Goal: Task Accomplishment & Management: Complete application form

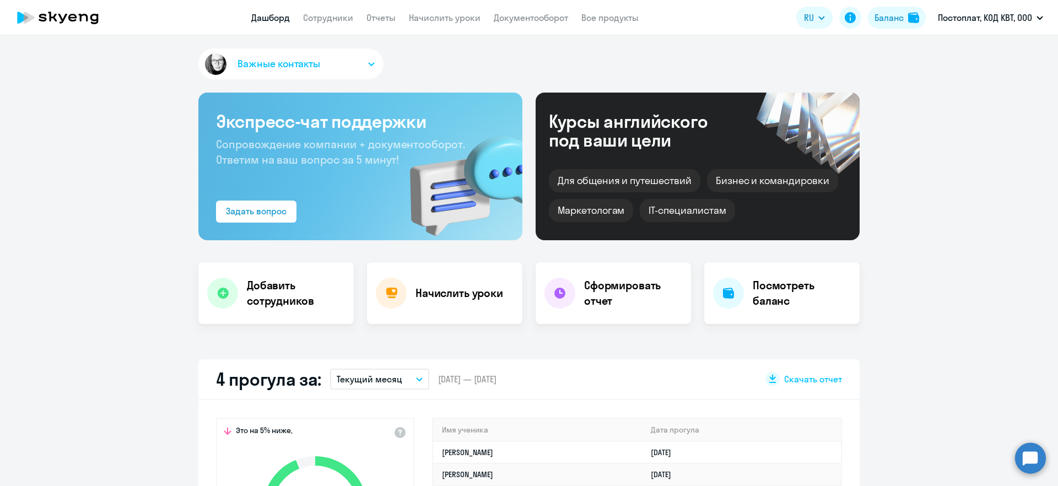
select select "30"
click at [291, 287] on h4 "Добавить сотрудников" at bounding box center [296, 293] width 98 height 31
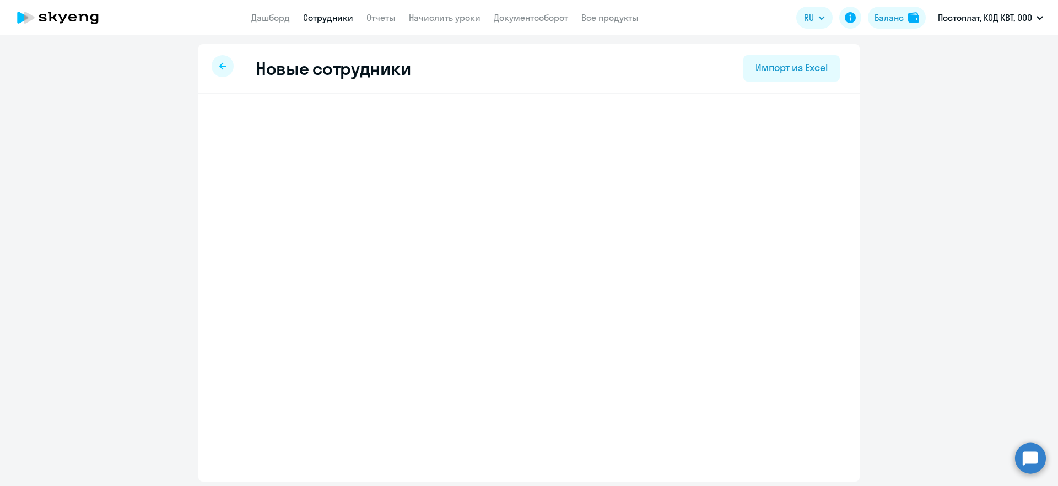
select select "english_adult_not_native_speaker"
select select "3"
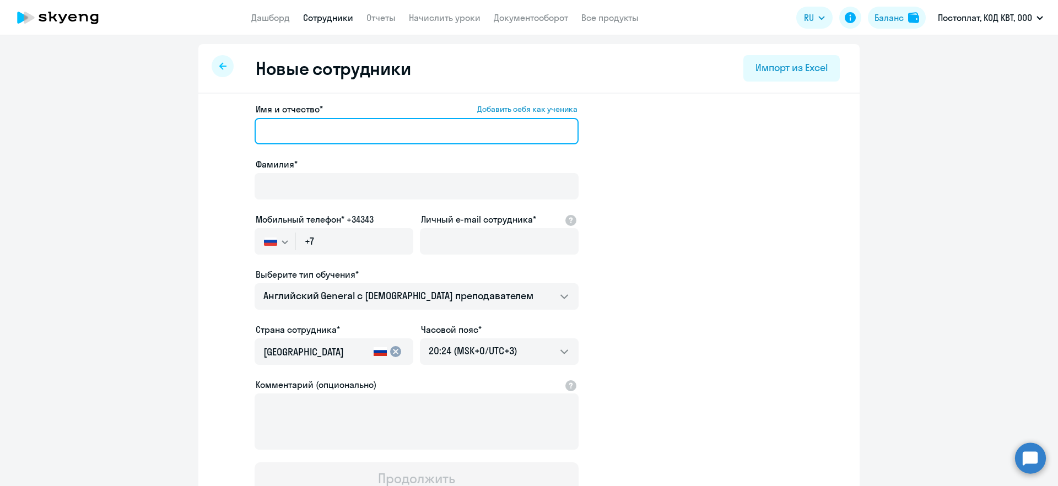
click at [297, 133] on input "Имя и отчество* Добавить себя как ученика" at bounding box center [417, 131] width 324 height 26
type input "B"
type input "[PERSON_NAME]"
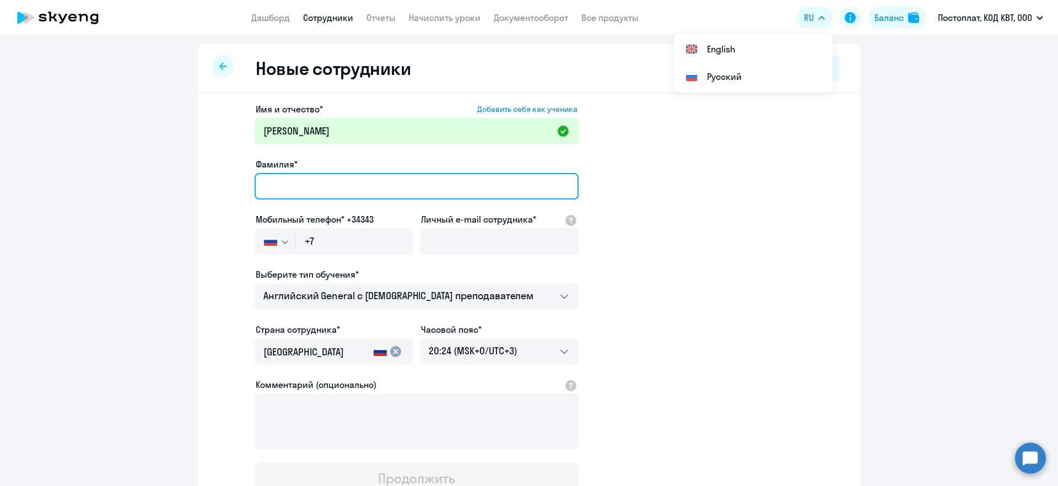
click at [386, 182] on input "Фамилия*" at bounding box center [417, 186] width 324 height 26
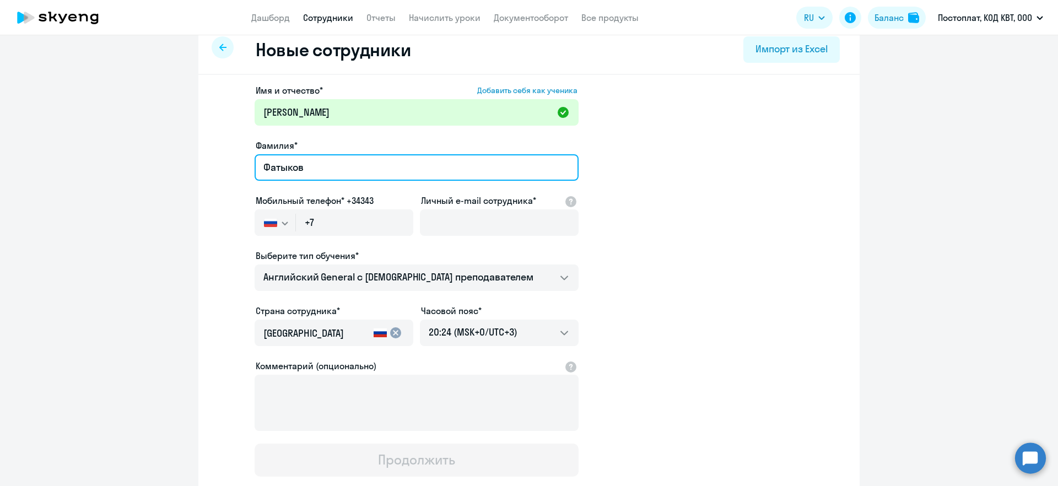
scroll to position [20, 0]
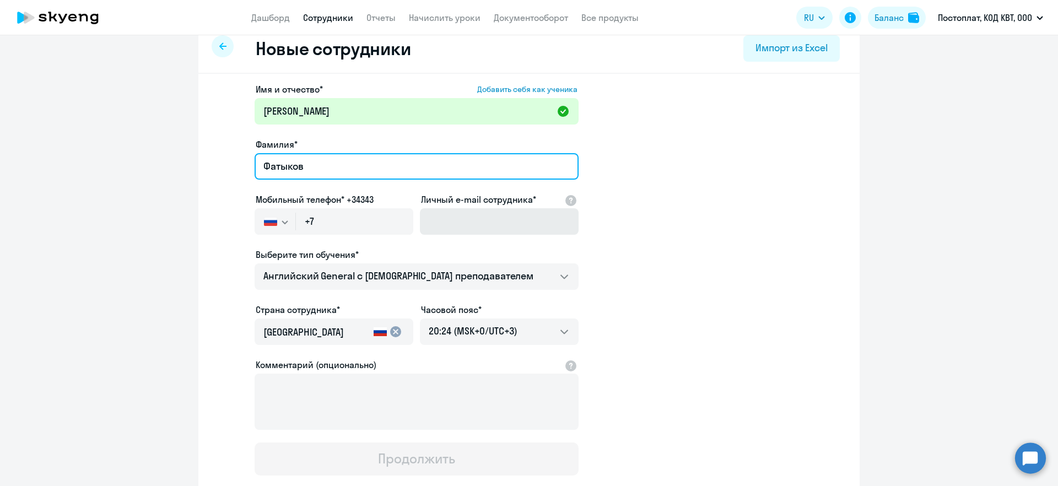
type input "Фатыков"
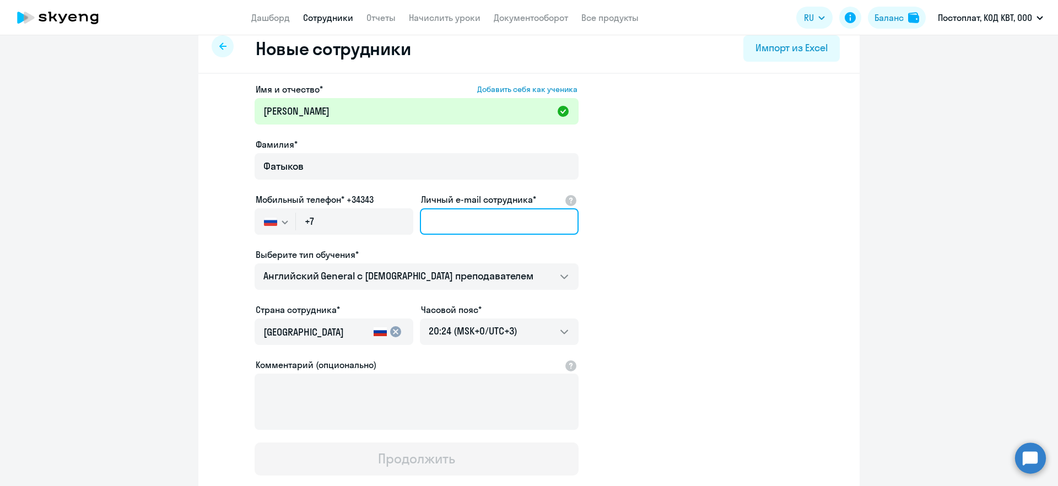
click at [446, 226] on input "Личный e-mail сотрудника*" at bounding box center [499, 221] width 159 height 26
paste input "[DOMAIN_NAME][EMAIL_ADDRESS][DOMAIN_NAME]"
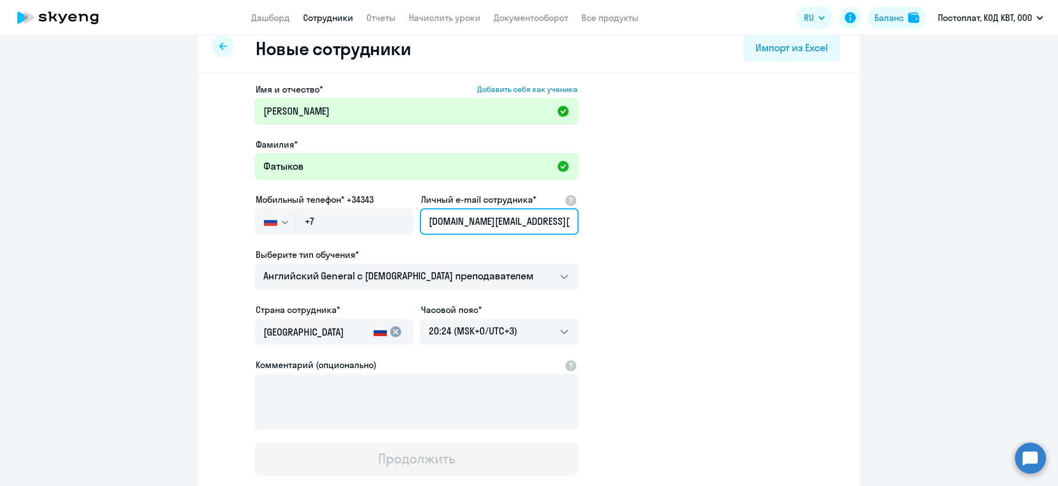
type input "[DOMAIN_NAME][EMAIL_ADDRESS][DOMAIN_NAME]"
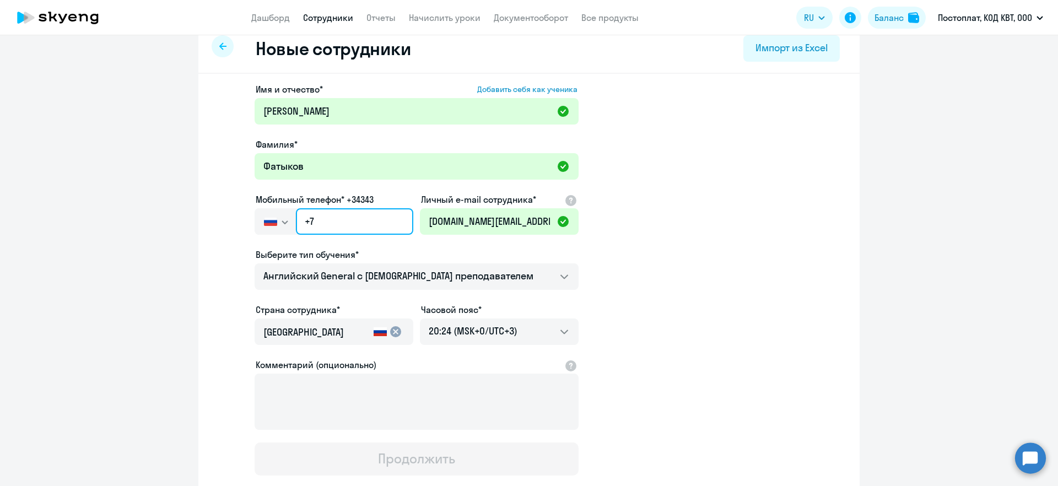
click at [328, 228] on input "+7" at bounding box center [354, 221] width 117 height 26
paste input "995 545-75-60"
type input "[PHONE_NUMBER]"
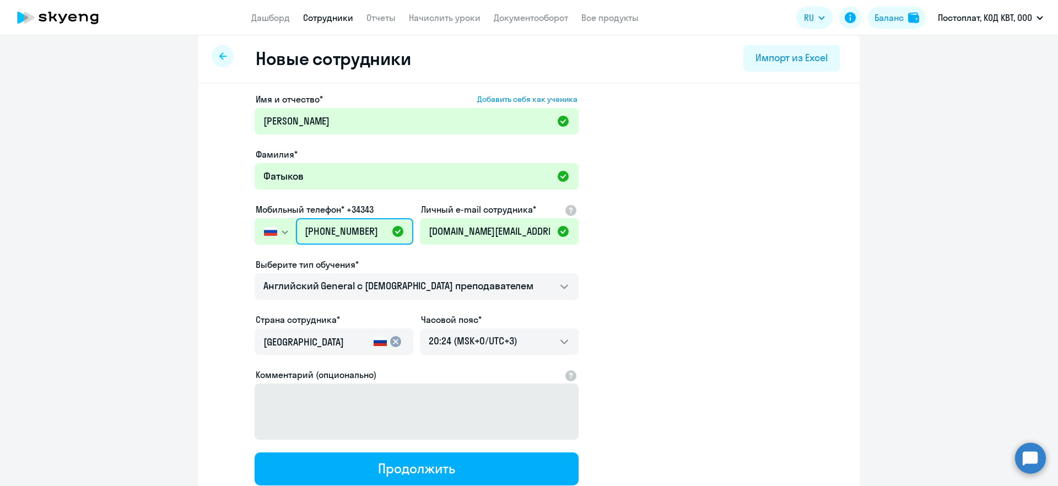
scroll to position [0, 0]
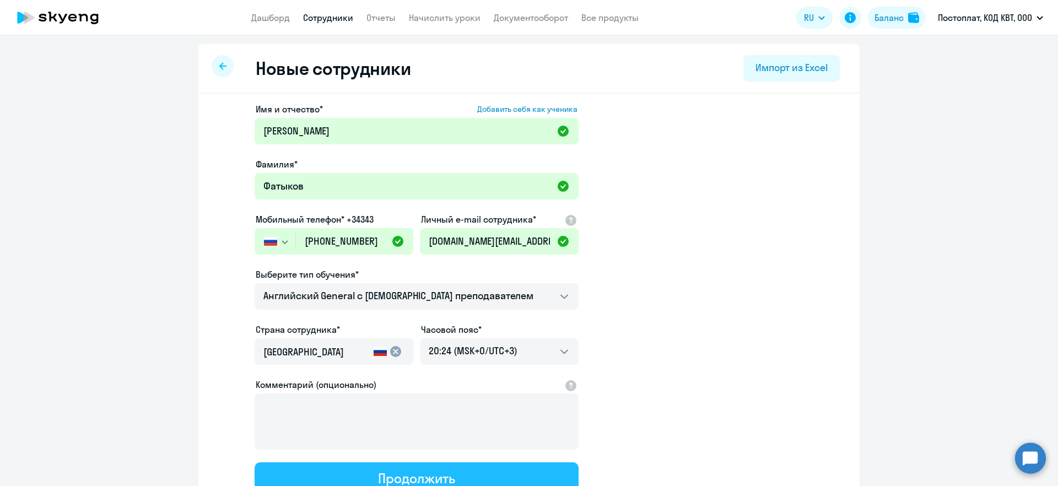
click at [378, 470] on div "Продолжить" at bounding box center [416, 478] width 77 height 18
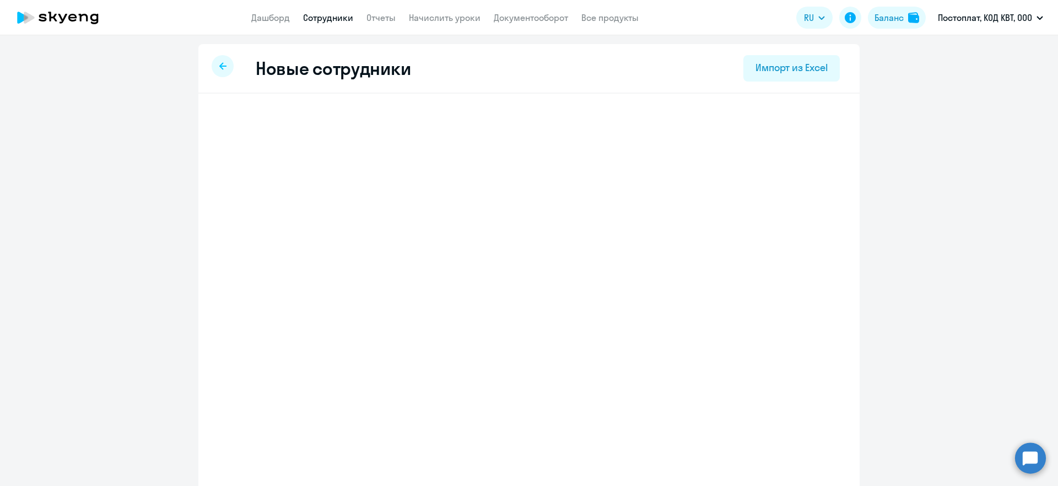
select select "english_adult_not_native_speaker"
select select "3"
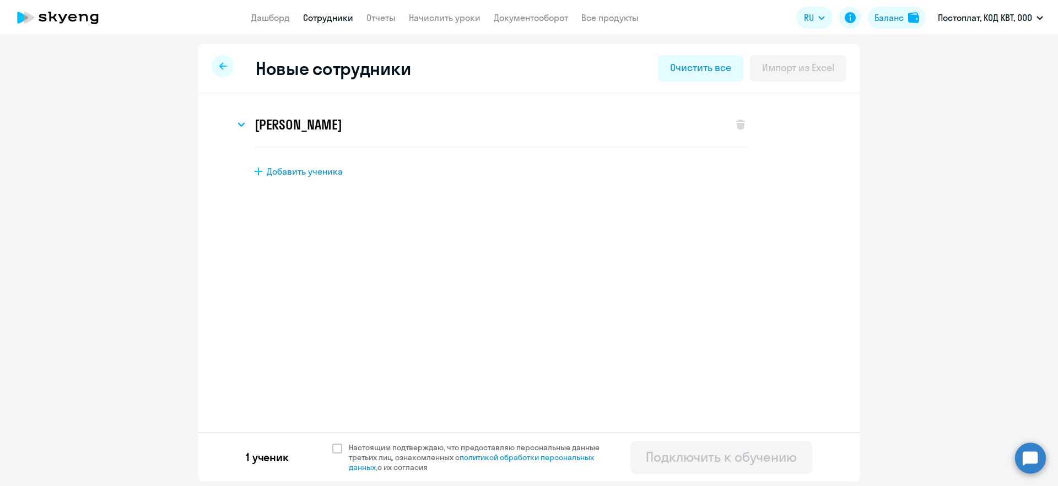
click at [284, 175] on span "Добавить ученика" at bounding box center [305, 171] width 76 height 12
select select "english_adult_not_native_speaker"
select select "3"
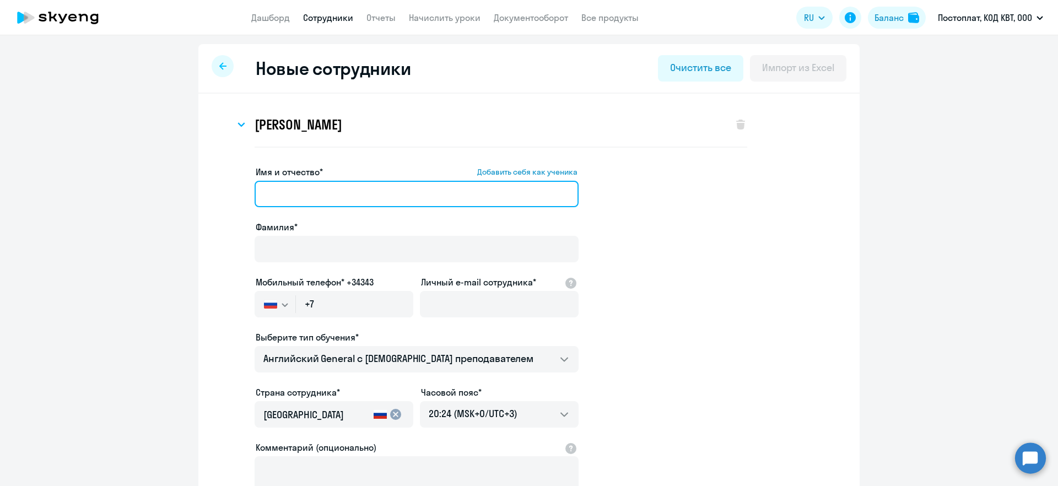
click at [289, 201] on input "Имя и отчество* Добавить себя как ученика" at bounding box center [417, 194] width 324 height 26
type input "[PERSON_NAME]"
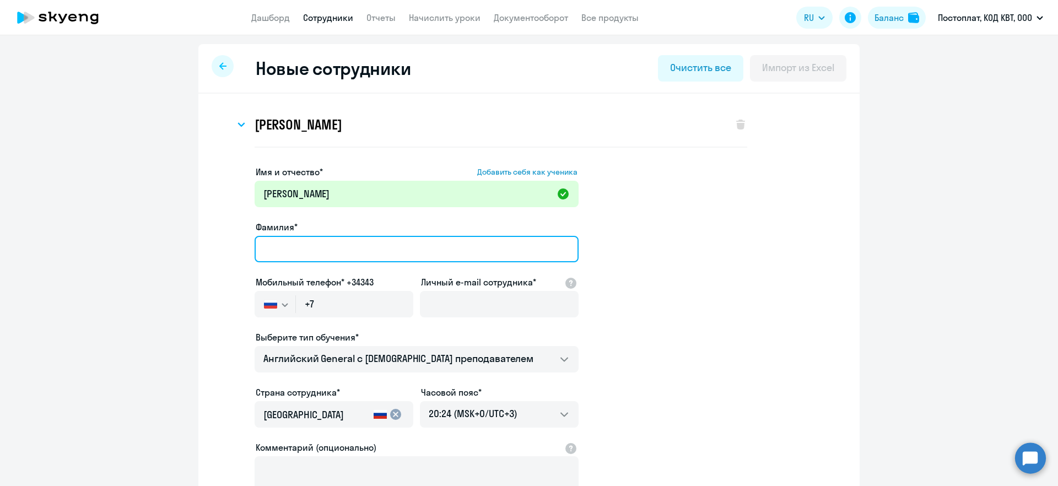
click at [291, 251] on input "Фамилия*" at bounding box center [417, 249] width 324 height 26
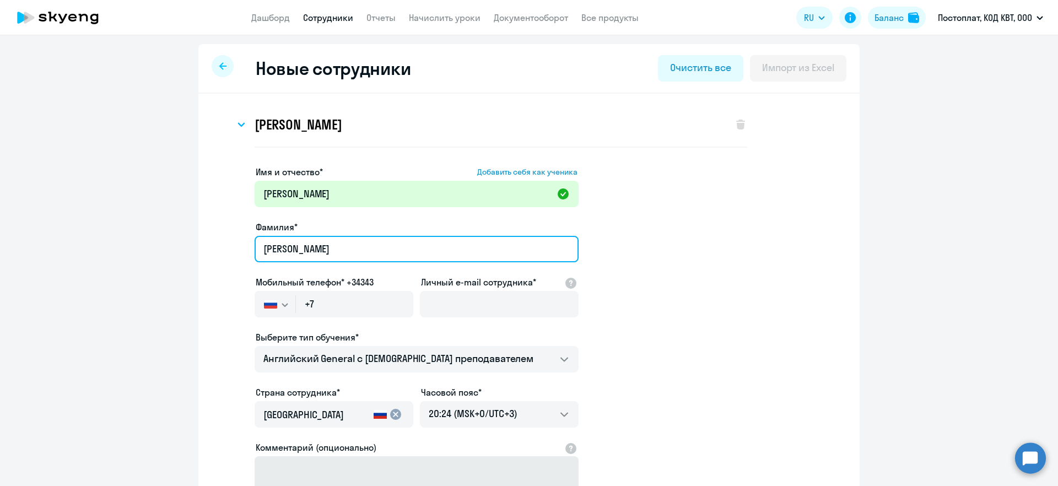
type input "[PERSON_NAME]"
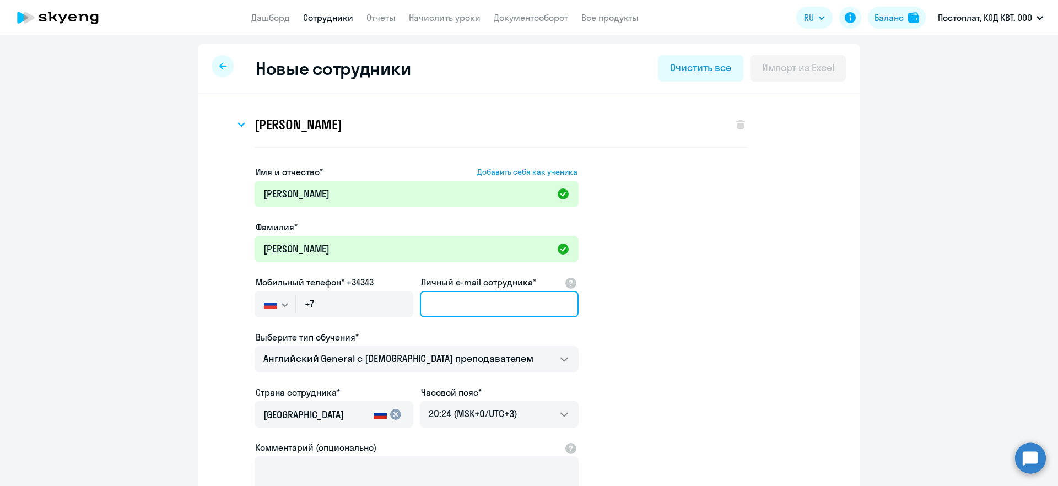
click at [460, 299] on input "Личный e-mail сотрудника*" at bounding box center [499, 304] width 159 height 26
paste input "[EMAIL_ADDRESS][DOMAIN_NAME]"
type input "[EMAIL_ADDRESS][DOMAIN_NAME]"
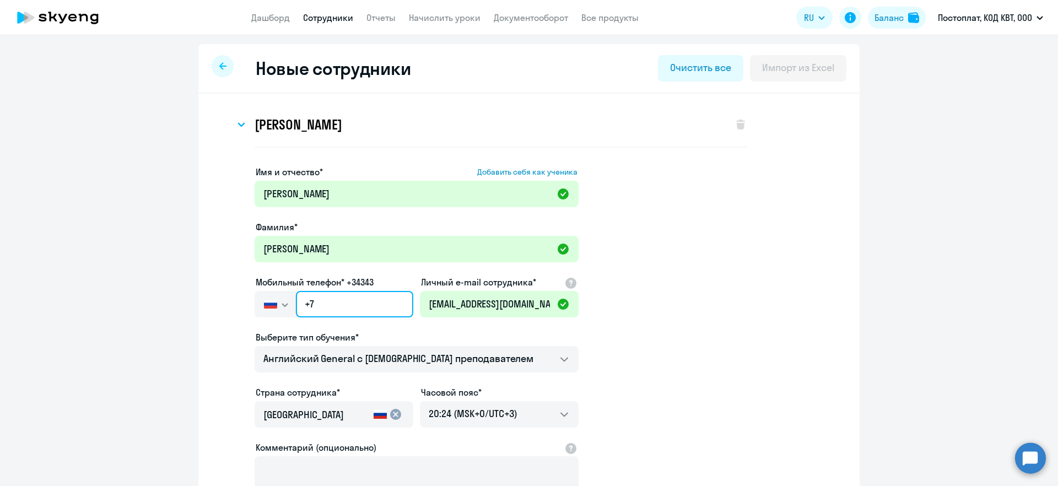
click at [323, 305] on input "+7" at bounding box center [354, 304] width 117 height 26
paste input "926 143-86-16"
type input "[PHONE_NUMBER]"
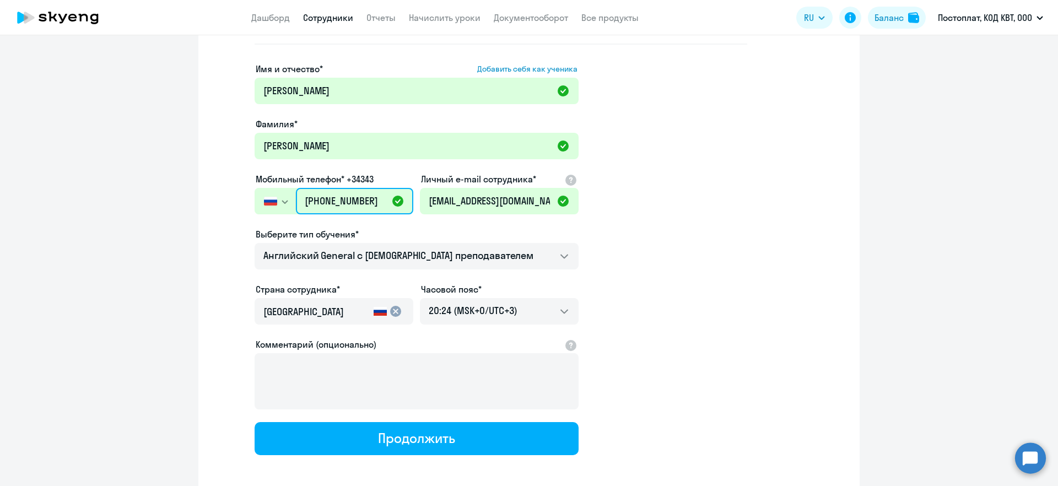
scroll to position [121, 0]
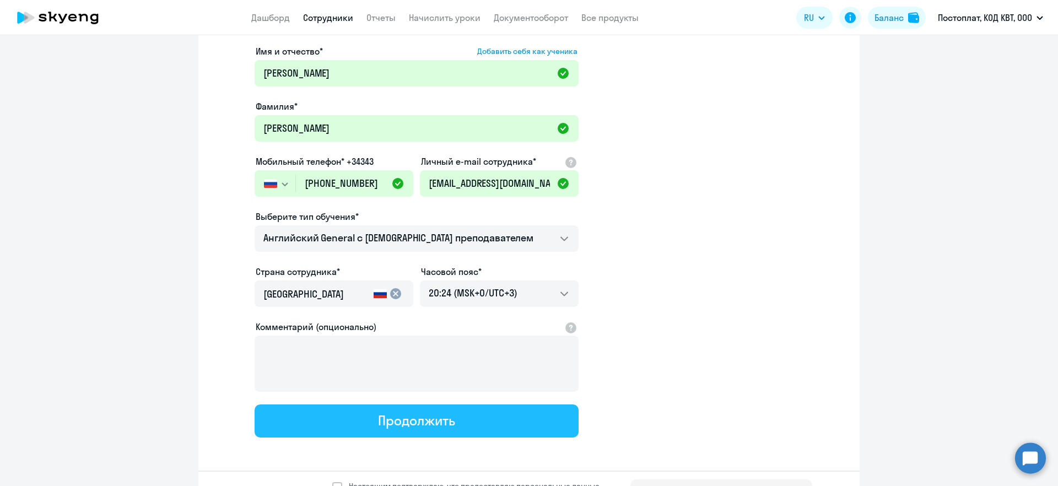
click at [390, 409] on button "Продолжить" at bounding box center [417, 420] width 324 height 33
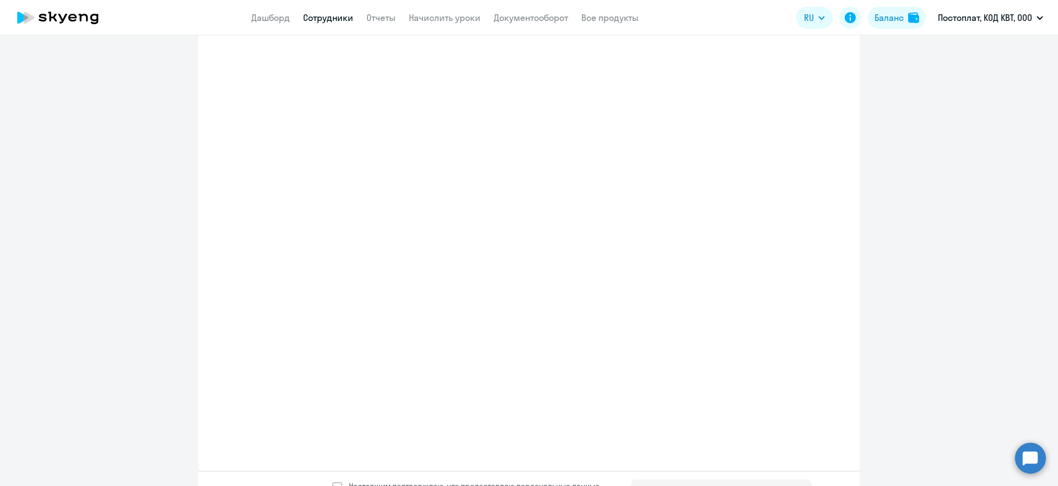
select select "english_adult_not_native_speaker"
select select "3"
select select "english_adult_not_native_speaker"
select select "3"
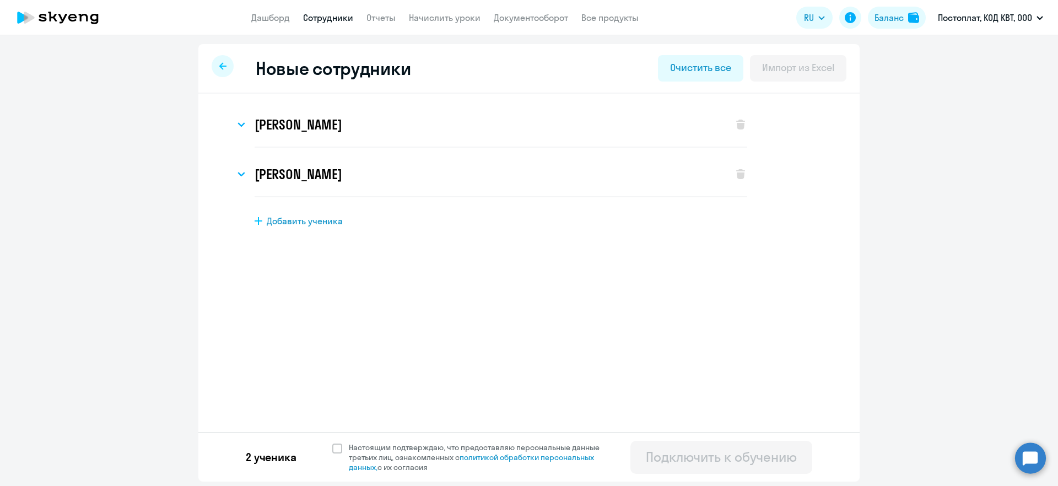
scroll to position [0, 0]
click at [415, 14] on link "Начислить уроки" at bounding box center [445, 17] width 72 height 11
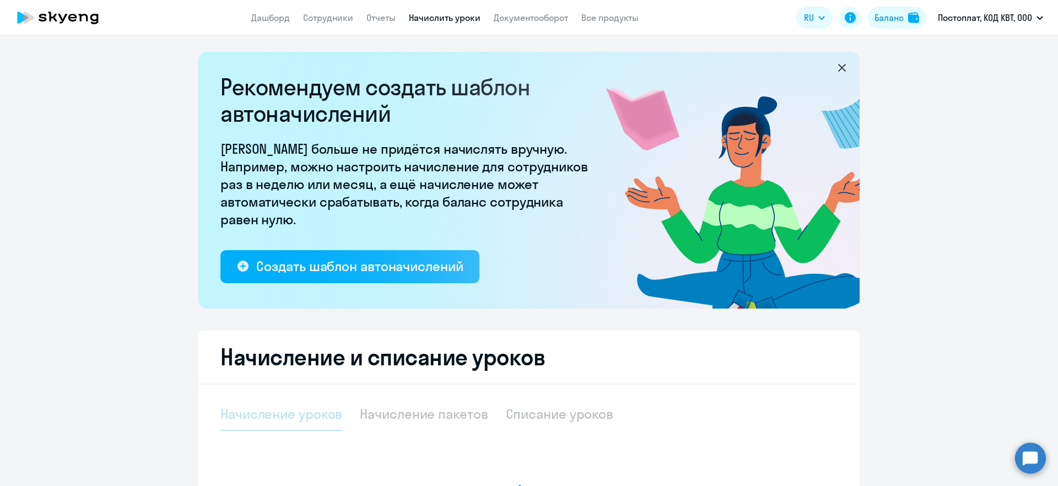
select select "10"
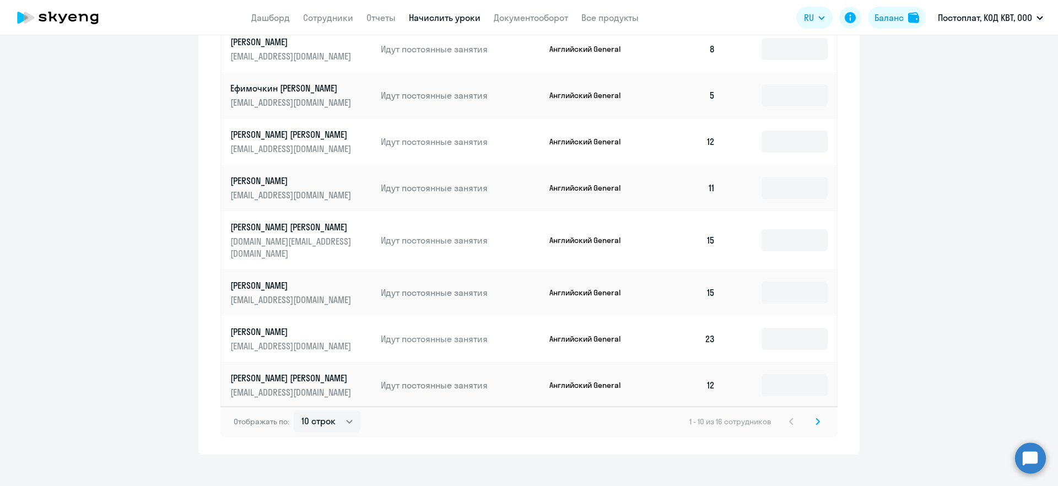
scroll to position [651, 0]
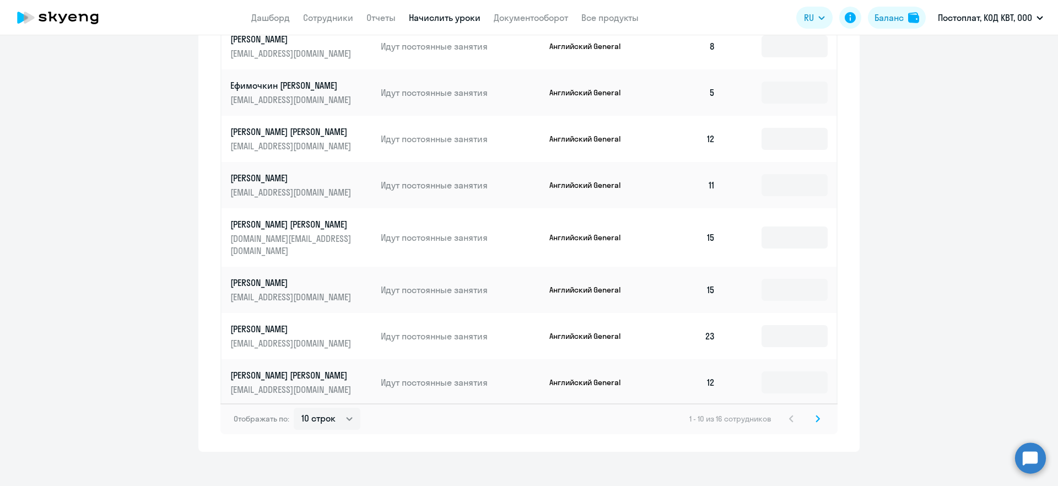
click at [816, 415] on icon at bounding box center [817, 418] width 3 height 6
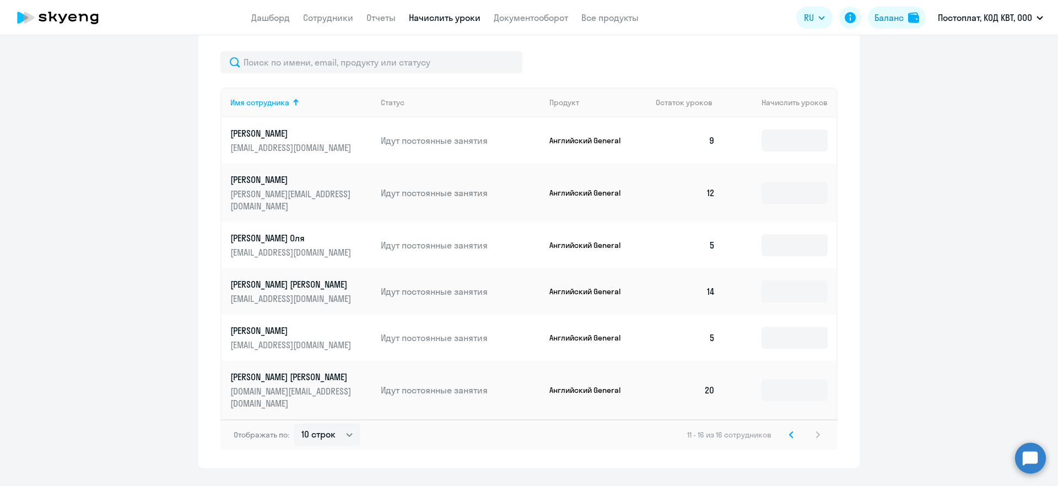
scroll to position [466, 0]
click at [791, 426] on svg-icon at bounding box center [791, 432] width 13 height 13
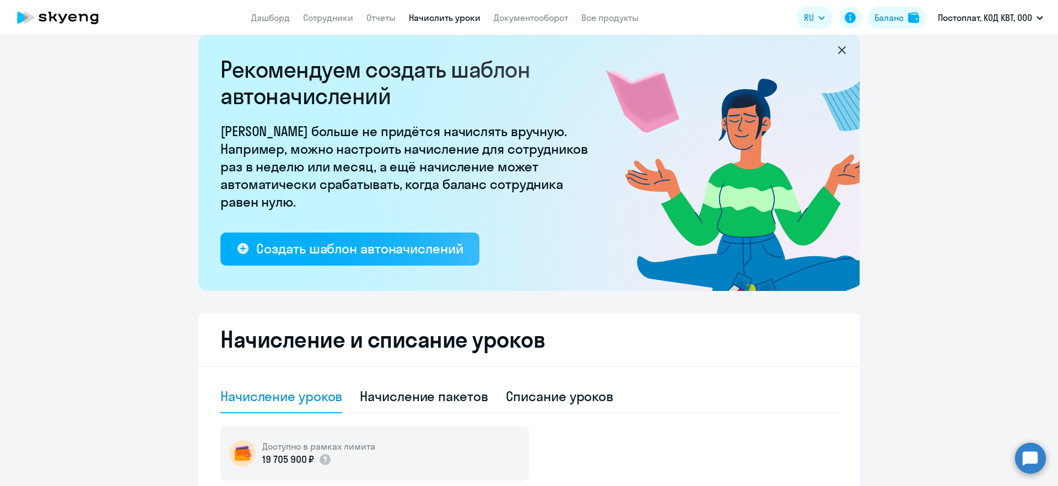
scroll to position [0, 0]
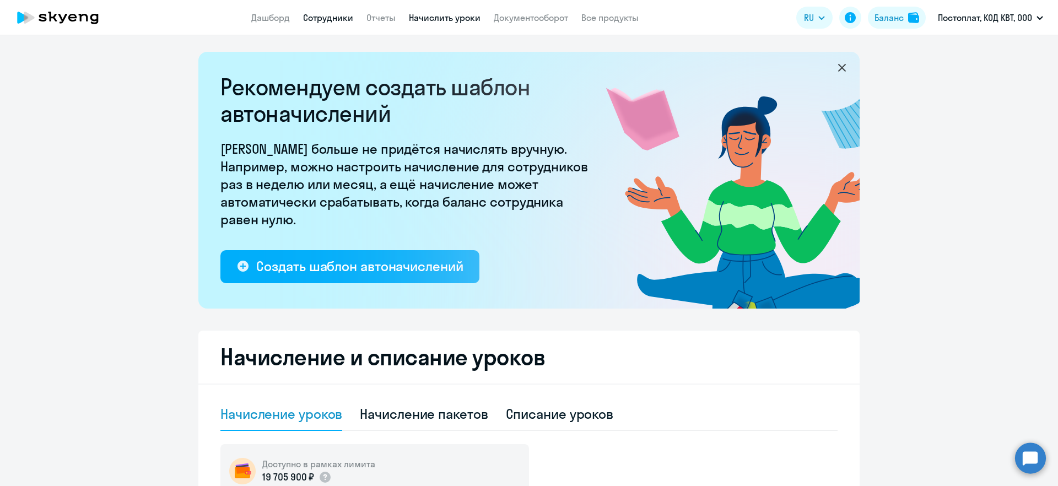
click at [334, 17] on link "Сотрудники" at bounding box center [328, 17] width 50 height 11
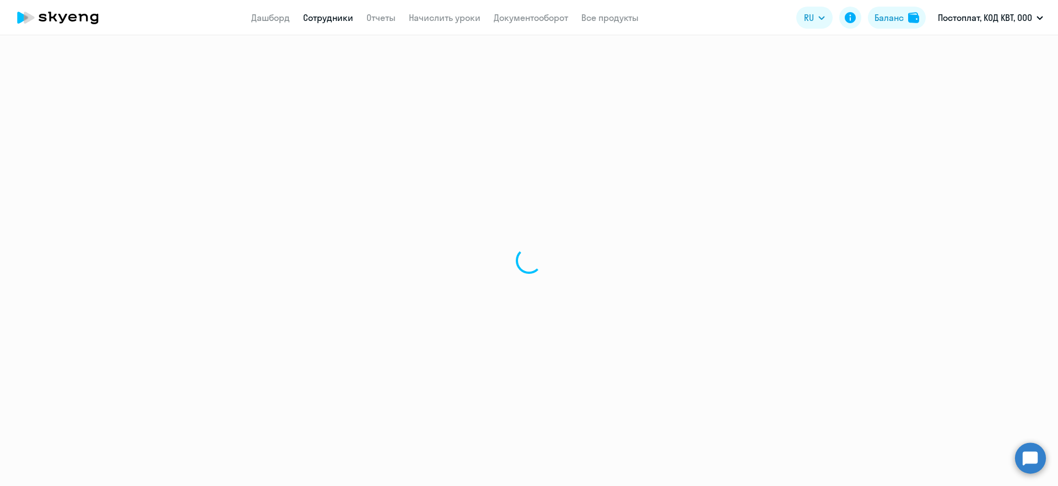
select select "30"
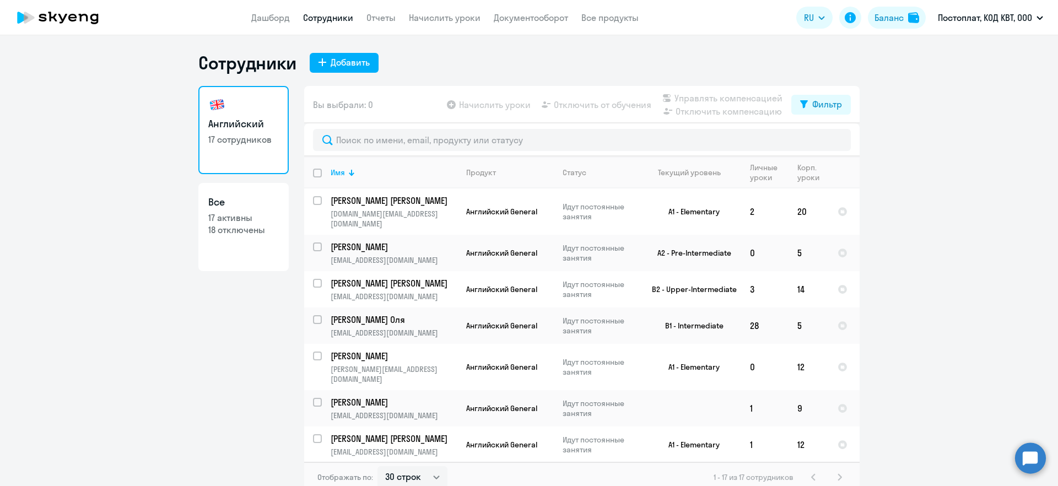
click at [237, 221] on p "17 активны" at bounding box center [243, 218] width 71 height 12
select select "30"
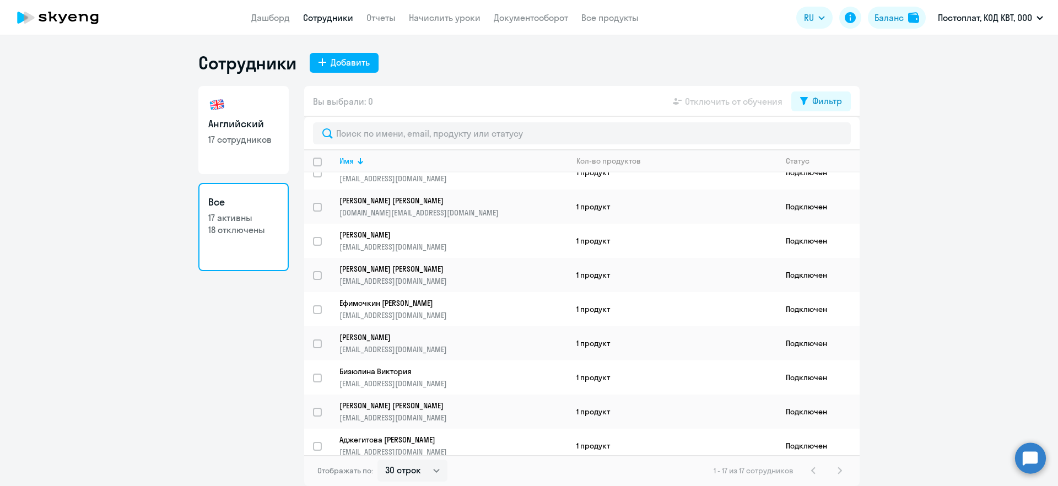
scroll to position [298, 0]
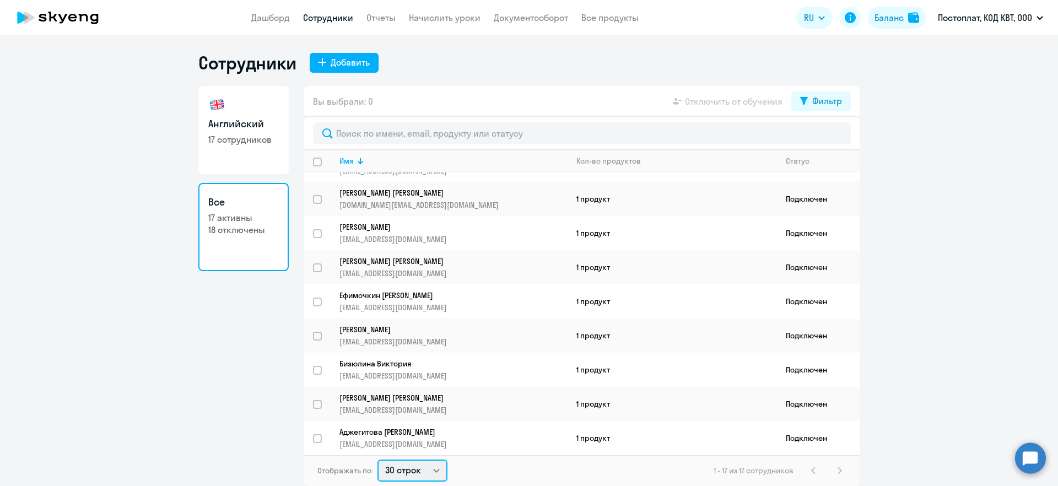
click at [412, 467] on select "30 строк 50 строк 100 строк" at bounding box center [412, 470] width 70 height 22
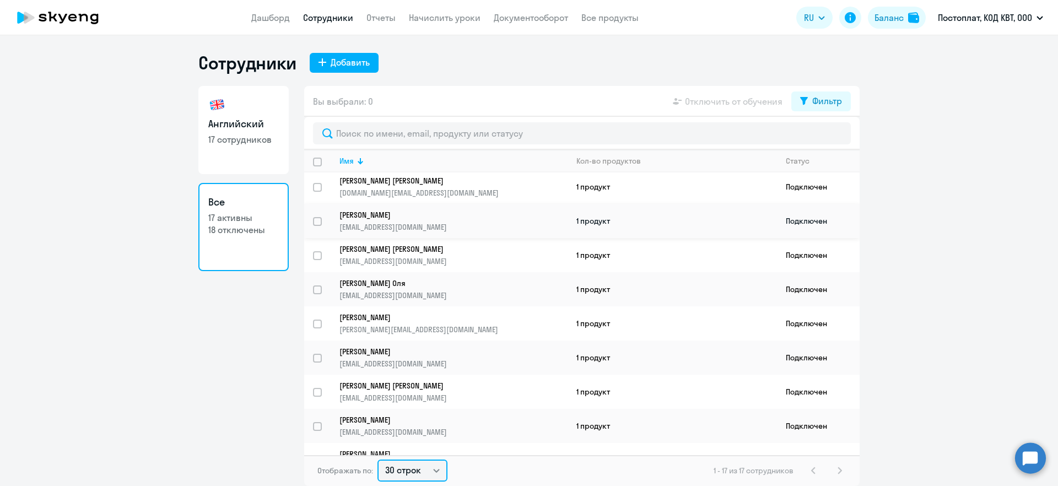
scroll to position [0, 0]
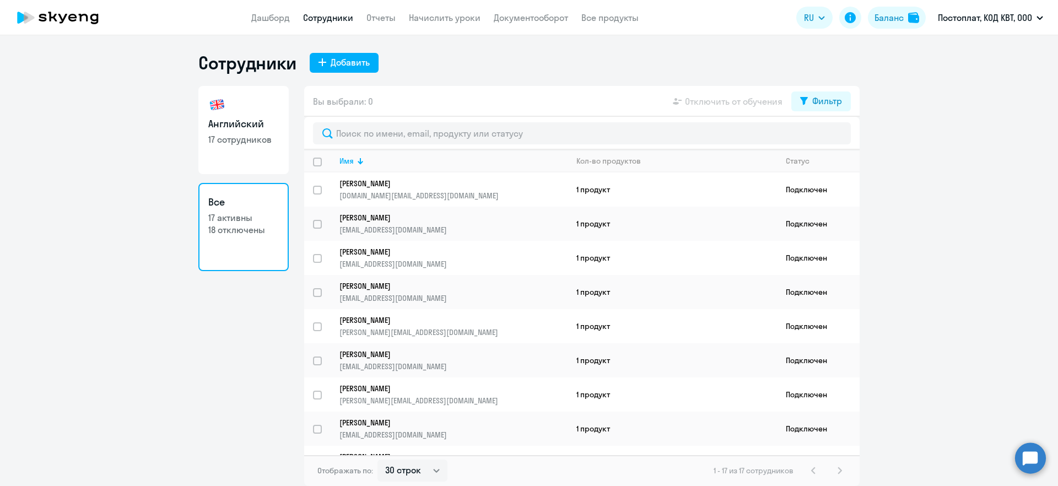
select select "30"
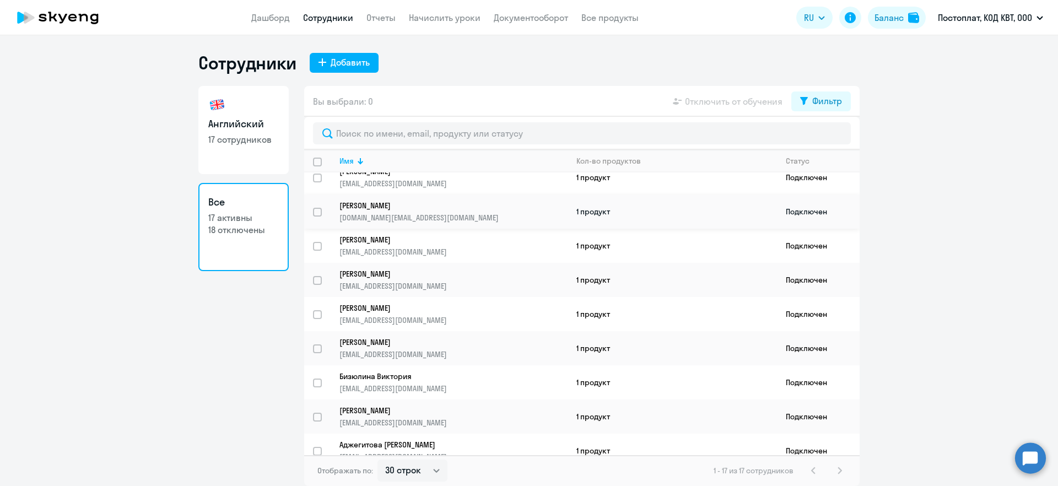
scroll to position [298, 0]
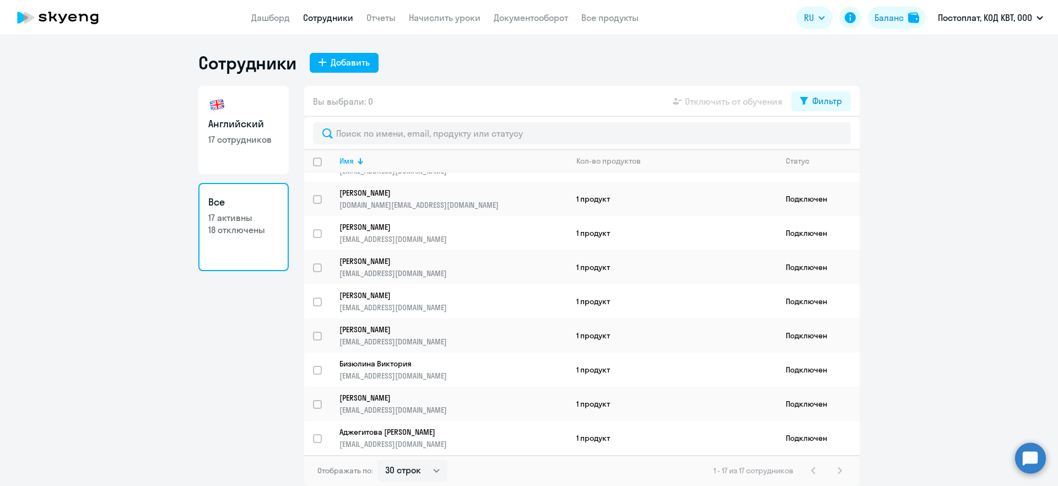
click at [317, 14] on link "Сотрудники" at bounding box center [328, 17] width 50 height 11
select select "30"
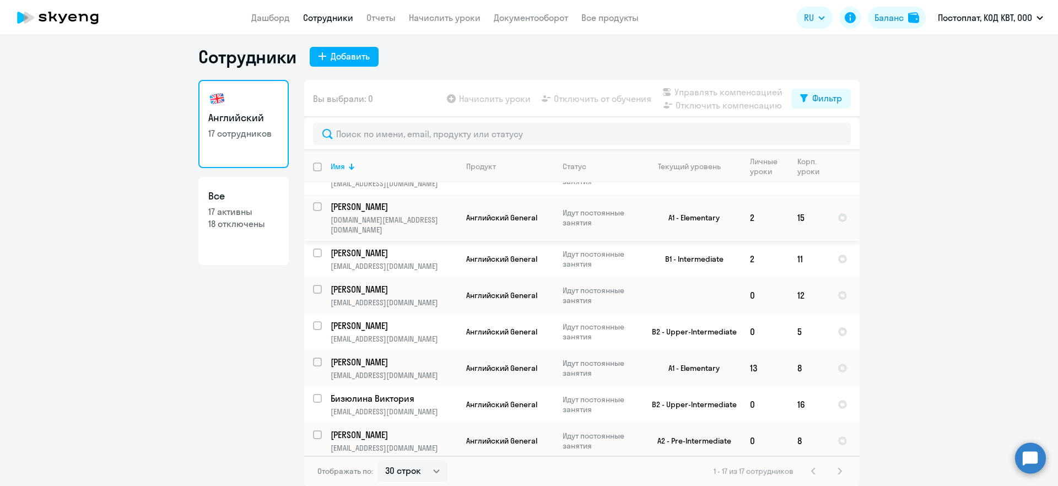
scroll to position [7, 0]
click at [237, 221] on p "18 отключены" at bounding box center [243, 223] width 71 height 12
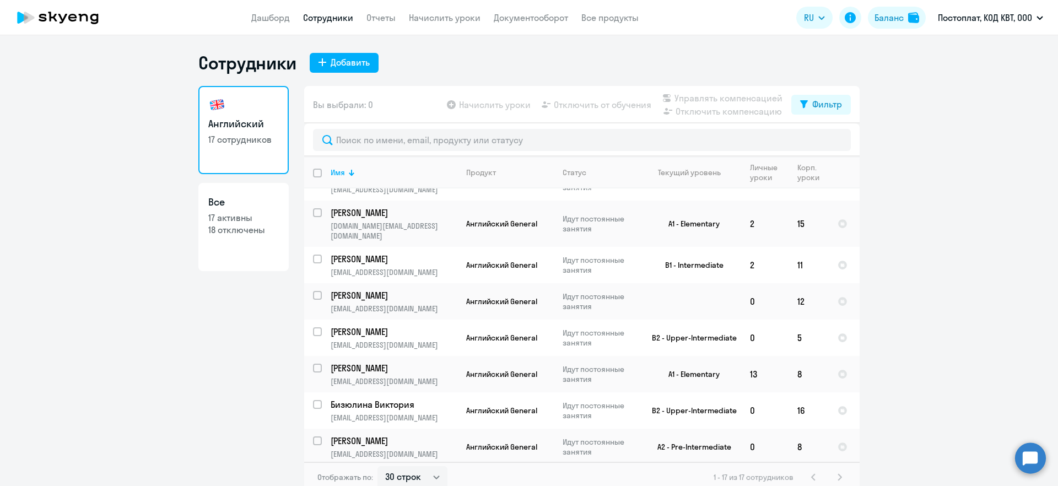
select select "30"
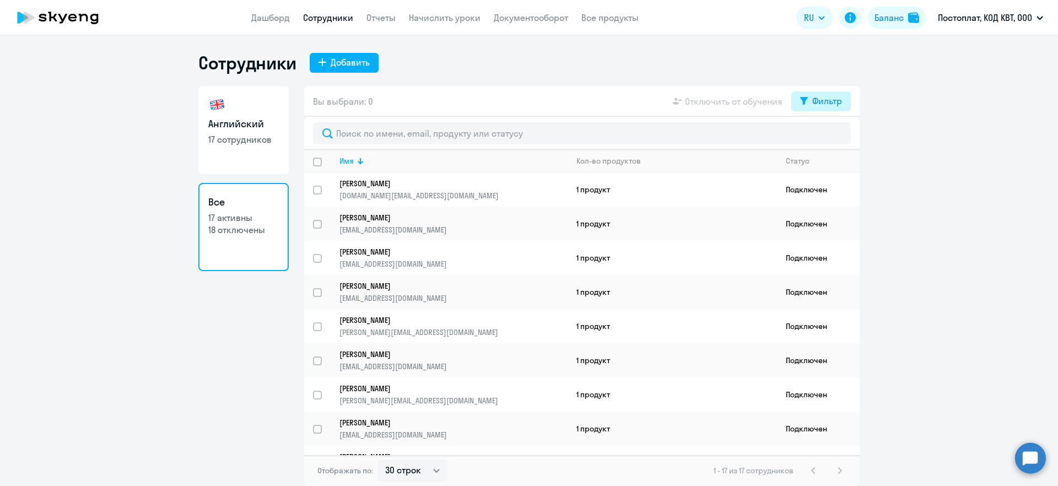
click at [830, 96] on div "Фильтр" at bounding box center [827, 100] width 30 height 13
click at [829, 142] on span at bounding box center [832, 137] width 19 height 11
click at [823, 137] on input "checkbox" at bounding box center [823, 137] width 1 height 1
checkbox input "true"
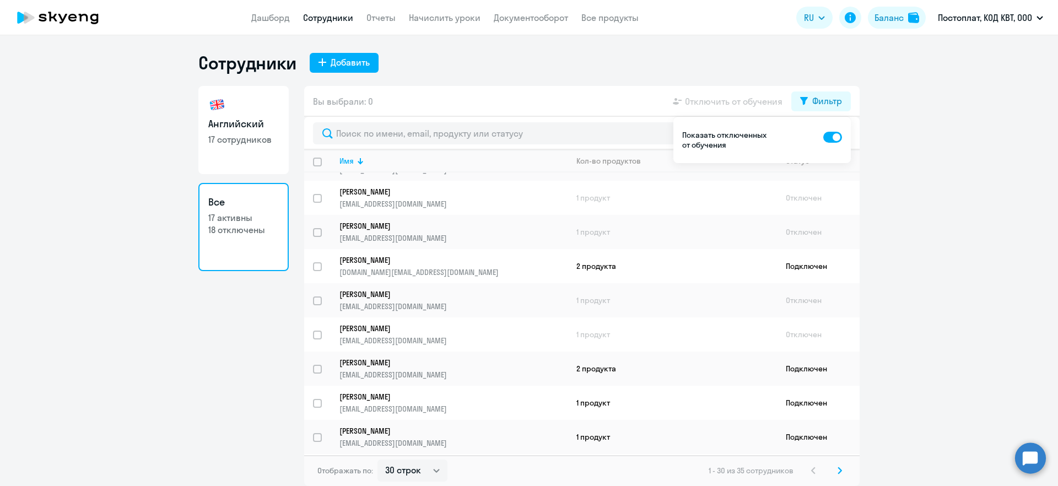
scroll to position [742, 0]
click at [837, 469] on icon at bounding box center [839, 471] width 4 height 8
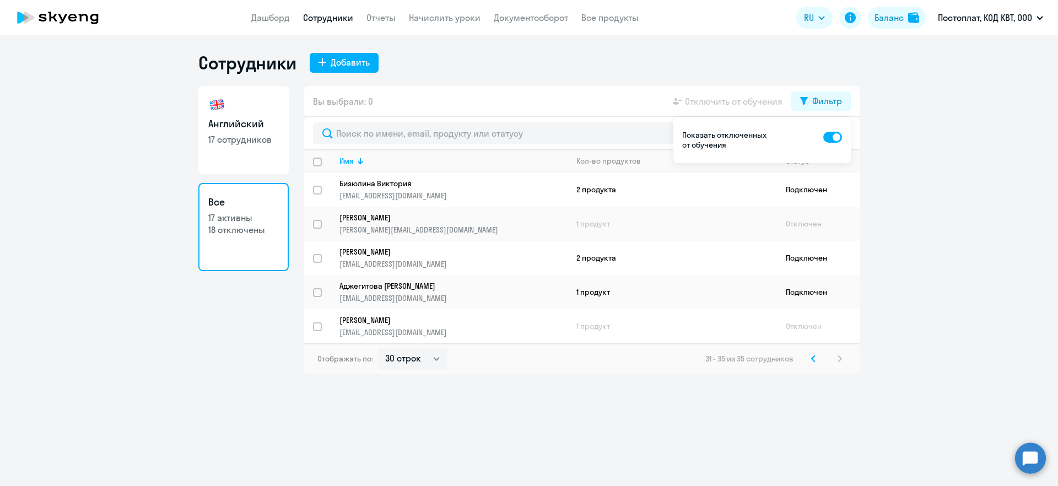
click at [815, 361] on svg-icon at bounding box center [813, 358] width 13 height 13
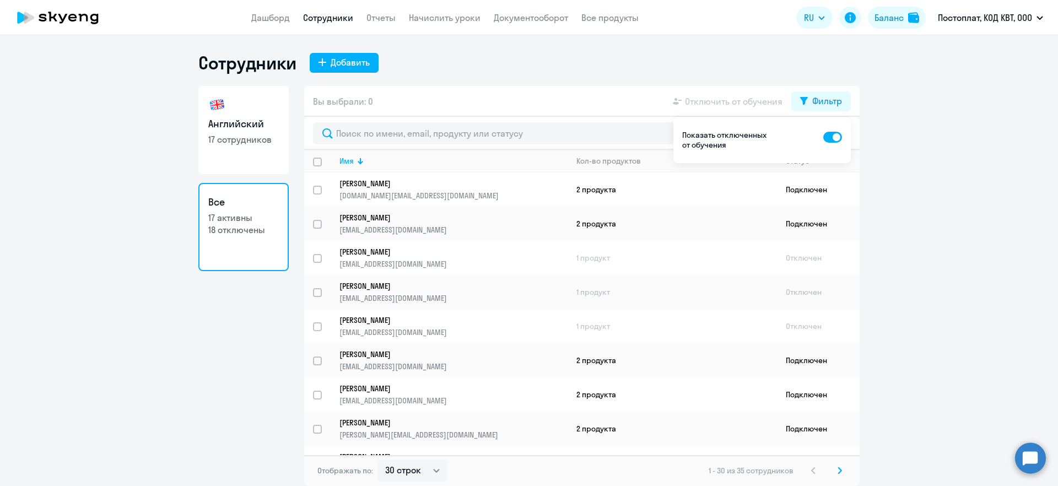
click at [241, 120] on h3 "Английский" at bounding box center [243, 124] width 71 height 14
select select "30"
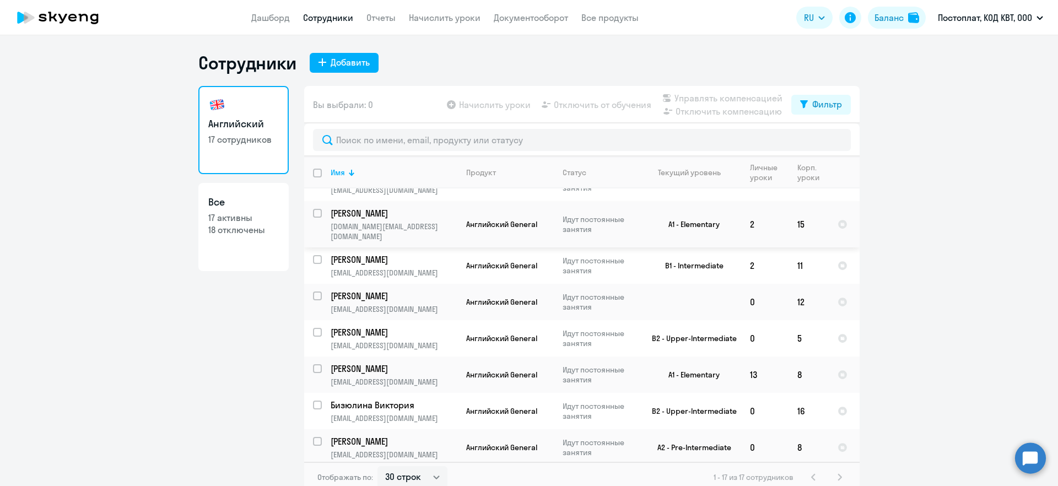
scroll to position [345, 0]
click at [274, 19] on link "Дашборд" at bounding box center [270, 17] width 39 height 11
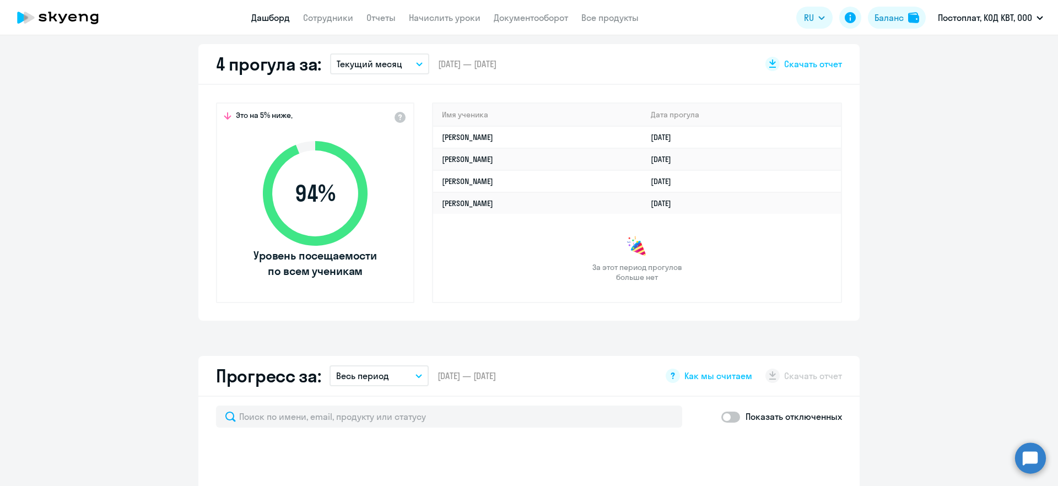
scroll to position [317, 0]
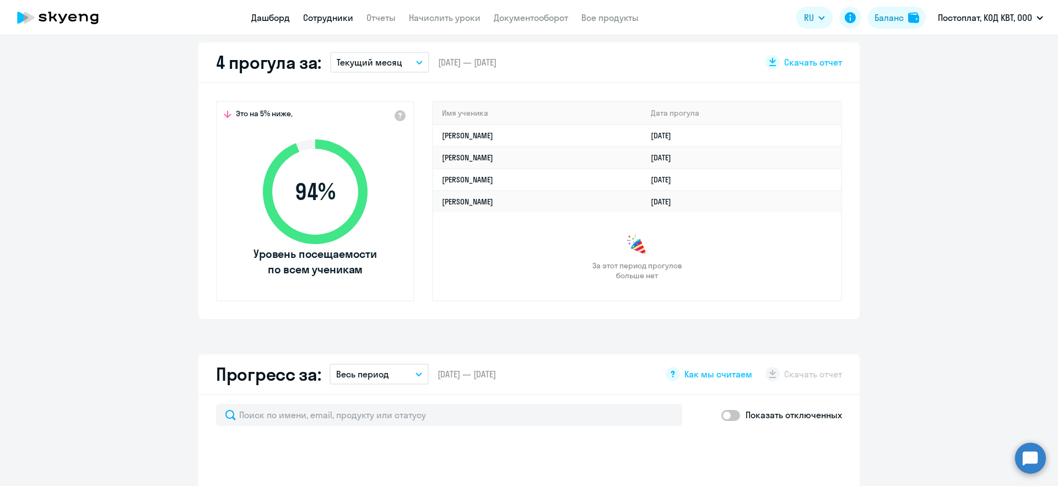
select select "30"
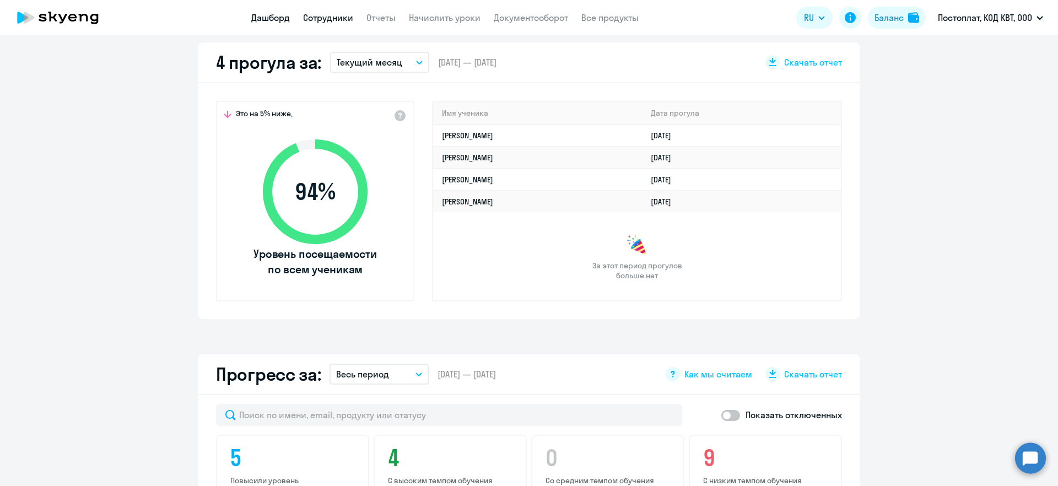
click at [340, 18] on link "Сотрудники" at bounding box center [328, 17] width 50 height 11
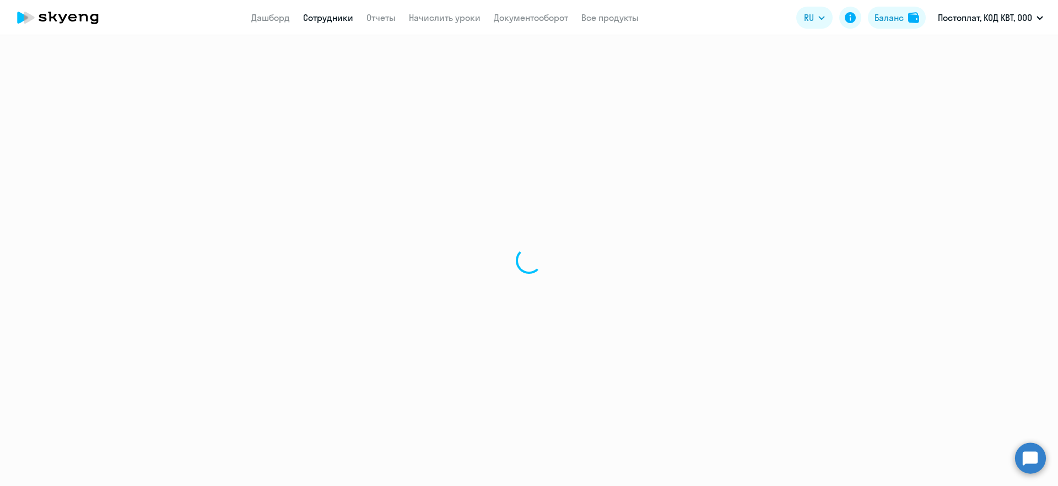
select select "30"
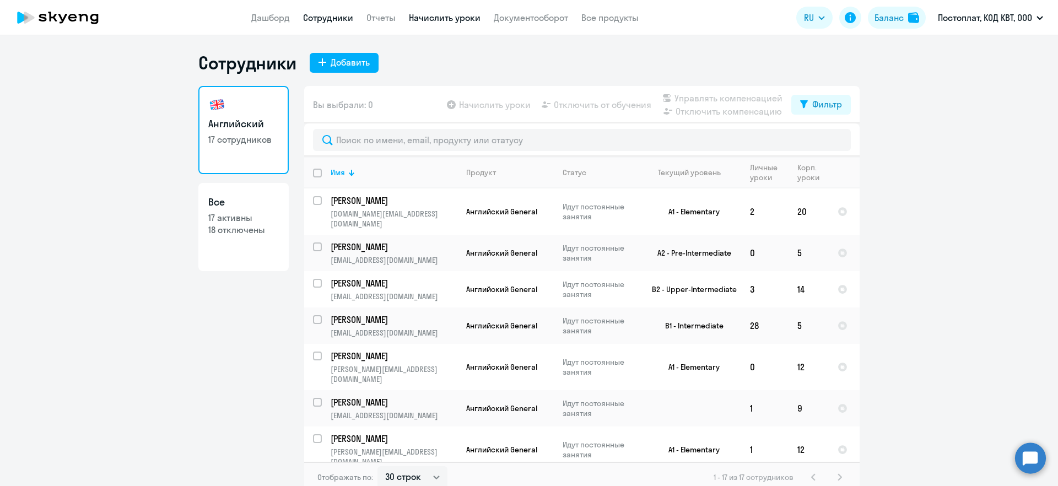
click at [430, 13] on link "Начислить уроки" at bounding box center [445, 17] width 72 height 11
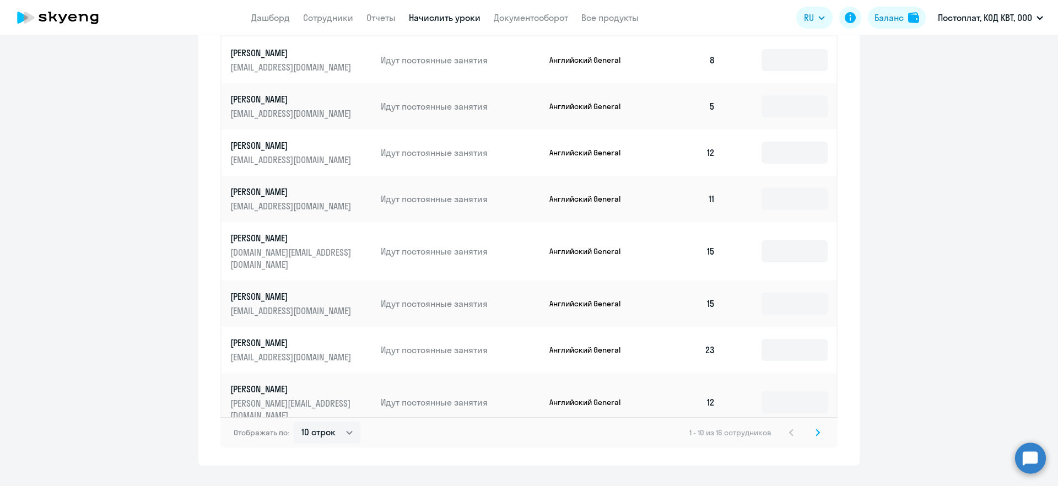
scroll to position [638, 0]
click at [323, 423] on select "10 строк 30 строк 50 строк" at bounding box center [327, 432] width 67 height 22
select select "30"
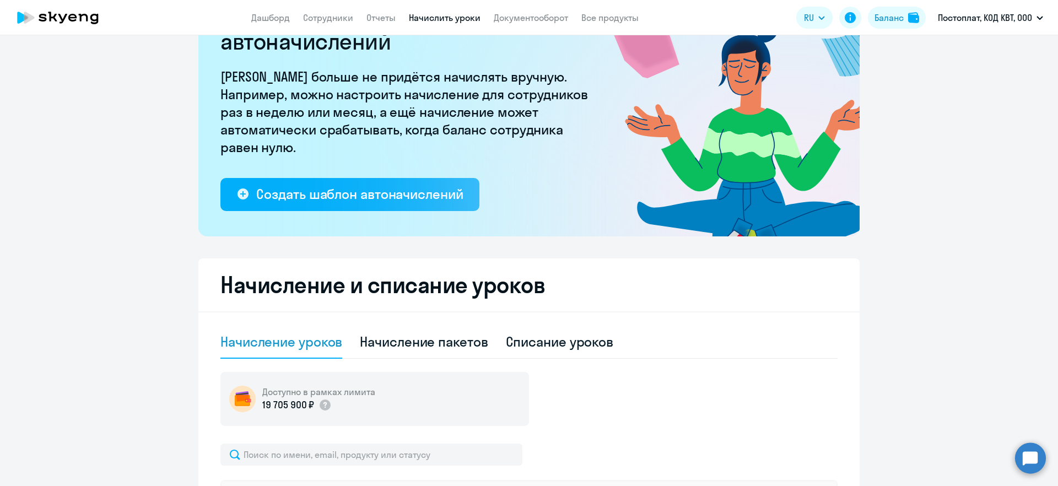
scroll to position [0, 0]
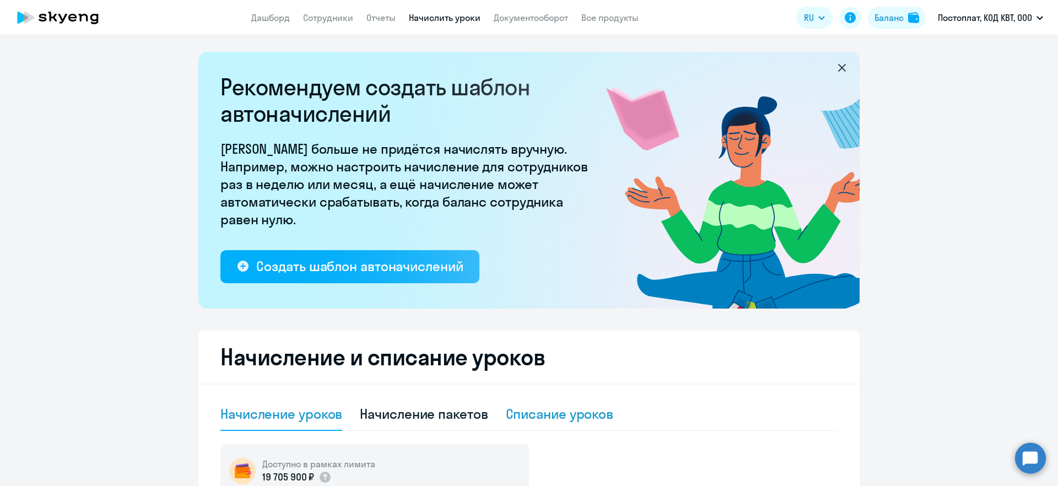
click at [559, 415] on div "Списание уроков" at bounding box center [560, 414] width 108 height 18
select select "10"
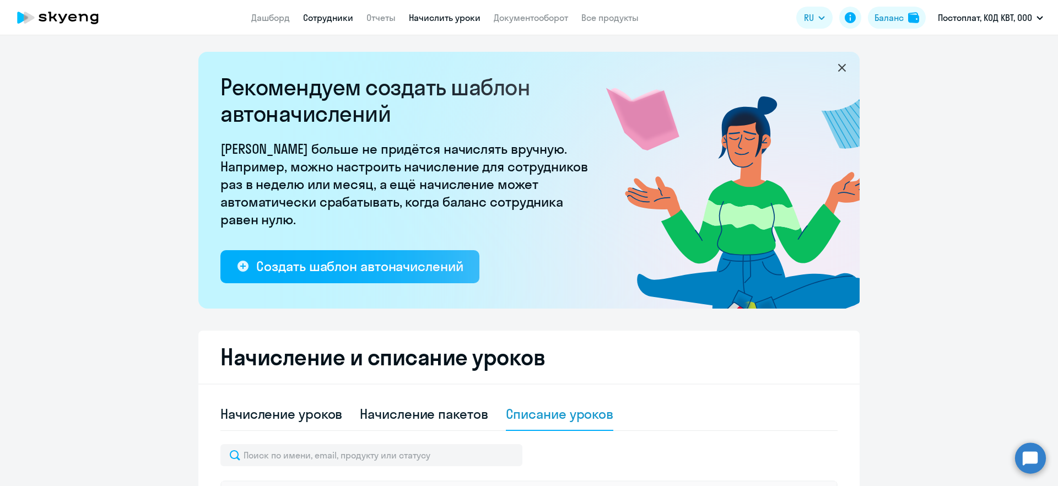
click at [316, 22] on link "Сотрудники" at bounding box center [328, 17] width 50 height 11
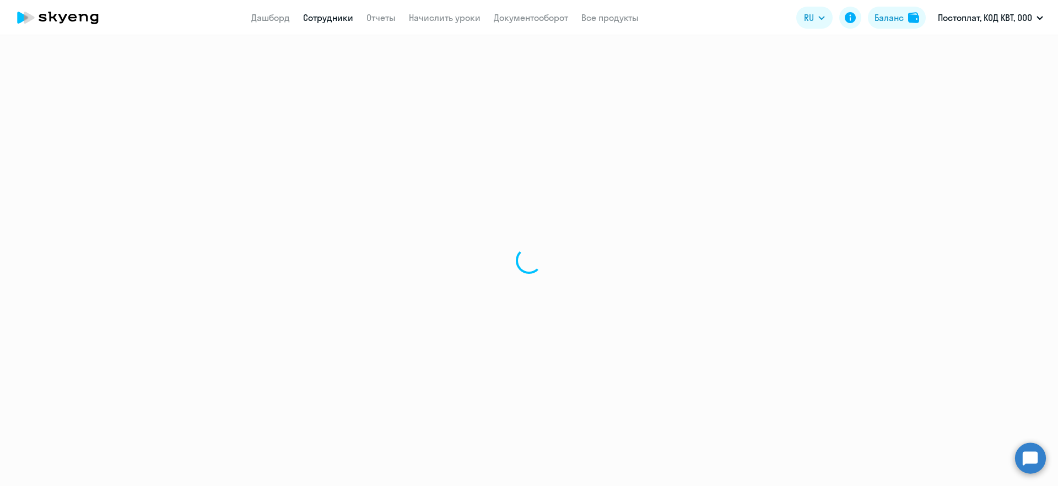
select select "30"
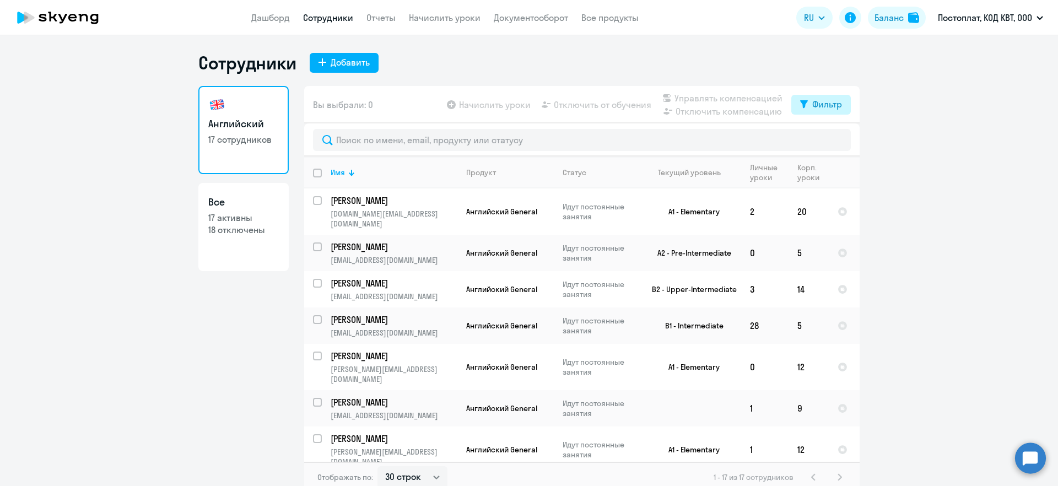
click at [822, 104] on div "Фильтр" at bounding box center [827, 104] width 30 height 13
click at [928, 94] on ng-component "Сотрудники Добавить Английский 17 сотрудников Все 17 активны 18 отключены Вы вы…" at bounding box center [529, 272] width 1058 height 441
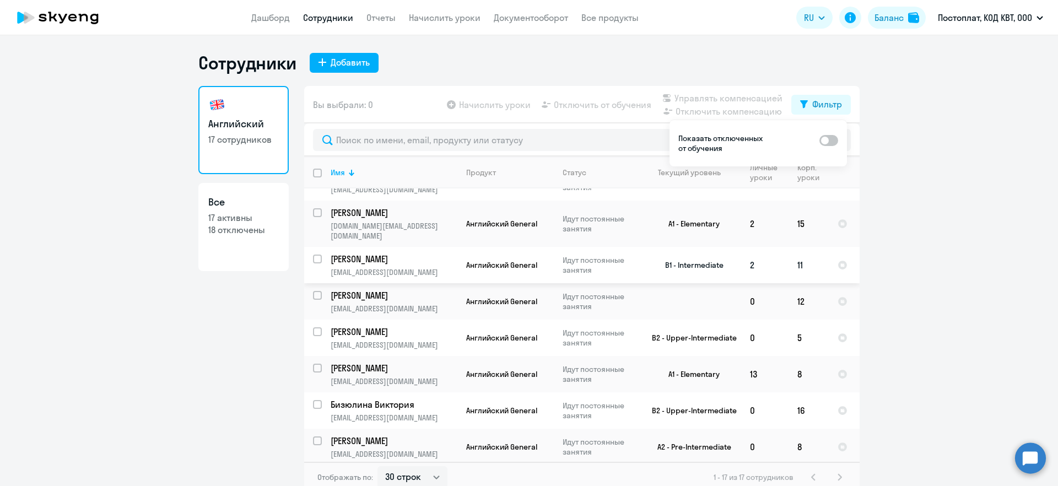
scroll to position [7, 0]
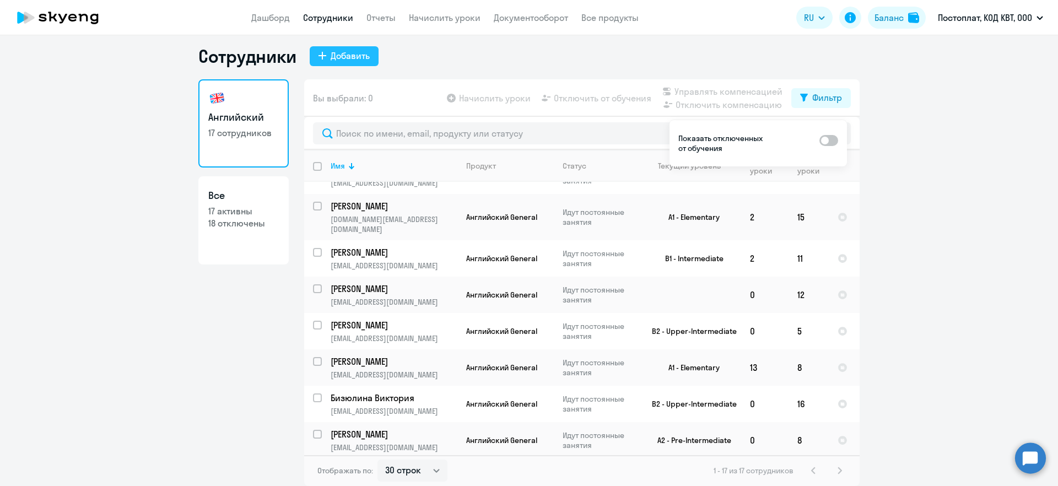
click at [331, 57] on div "Добавить" at bounding box center [350, 55] width 39 height 13
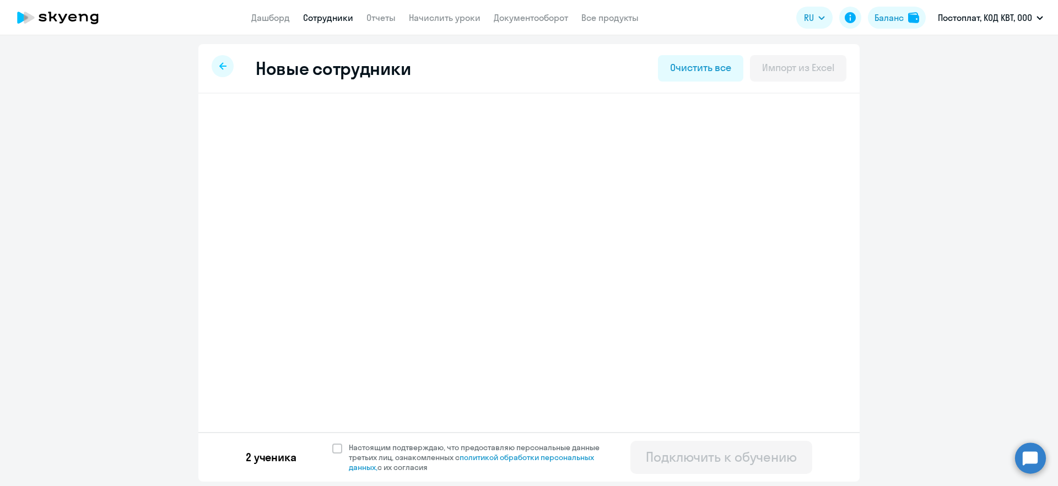
select select "english_adult_not_native_speaker"
select select "3"
select select "english_adult_not_native_speaker"
select select "3"
click at [267, 122] on h3 "[PERSON_NAME]" at bounding box center [298, 125] width 87 height 18
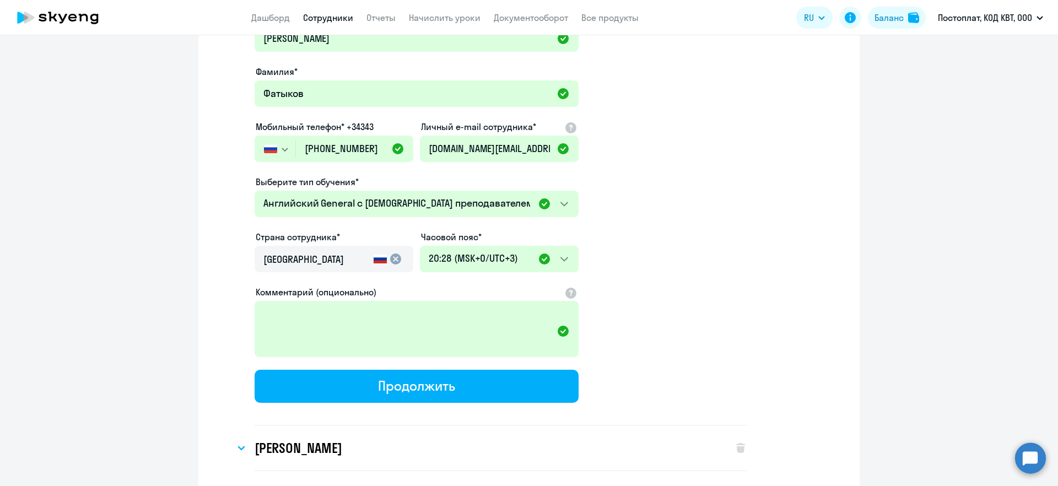
scroll to position [226, 0]
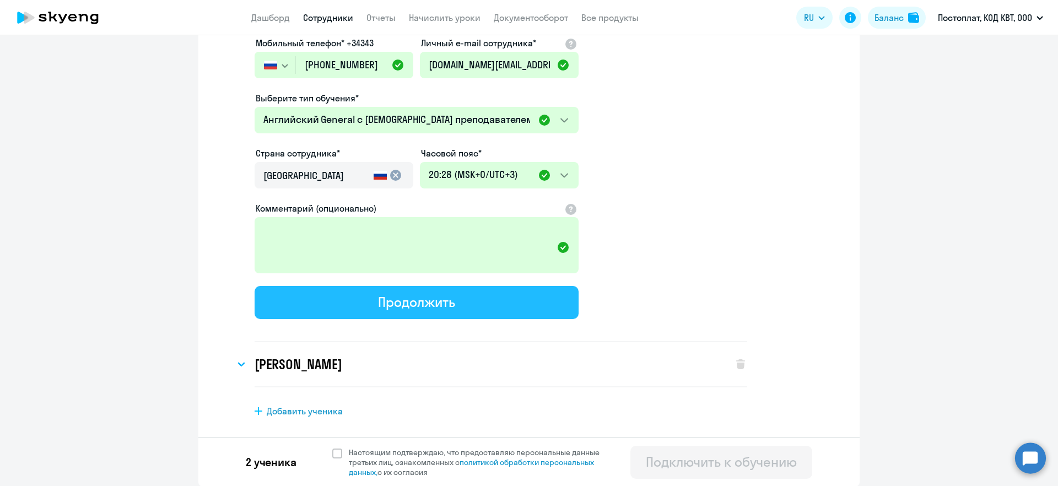
click at [378, 309] on div "Продолжить" at bounding box center [416, 302] width 77 height 18
select select "english_adult_not_native_speaker"
select select "3"
select select "english_adult_not_native_speaker"
select select "3"
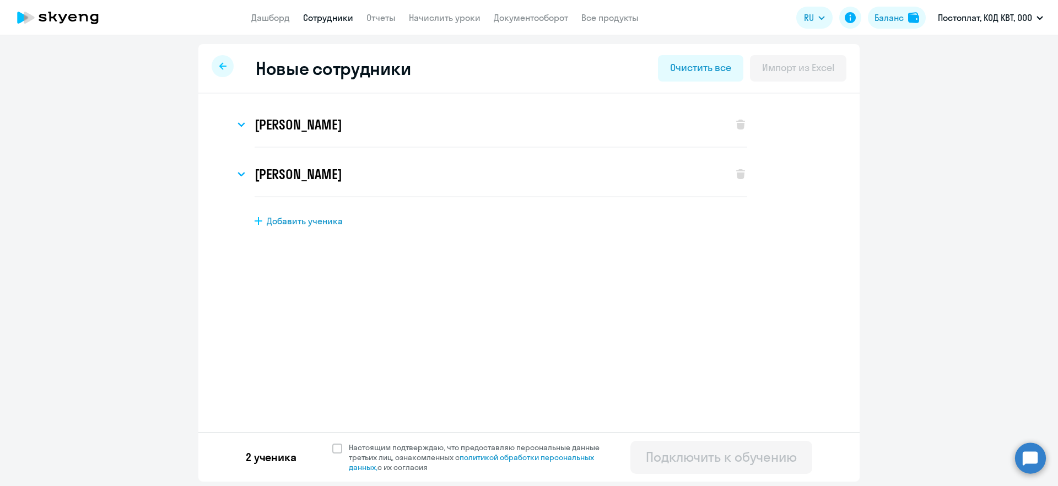
scroll to position [0, 0]
click at [277, 178] on h3 "[PERSON_NAME]" at bounding box center [298, 174] width 87 height 18
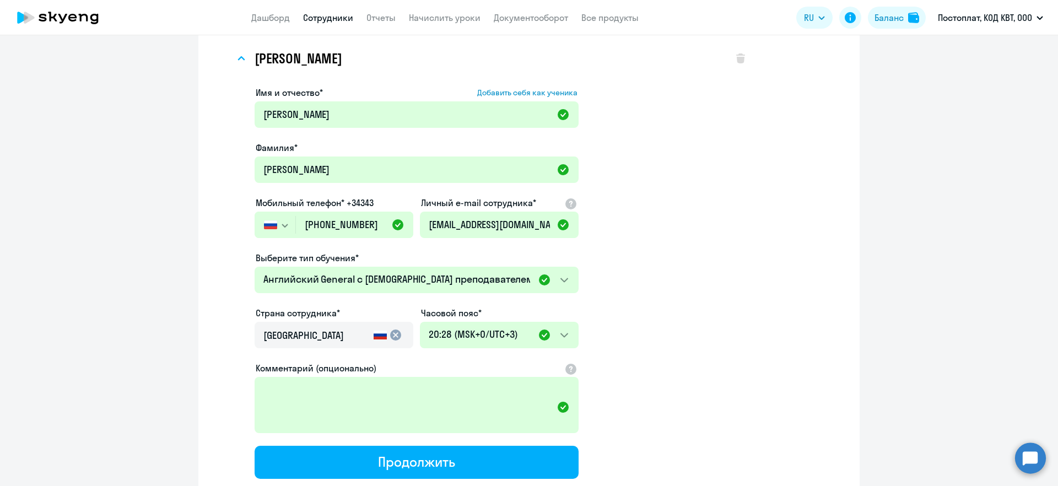
scroll to position [226, 0]
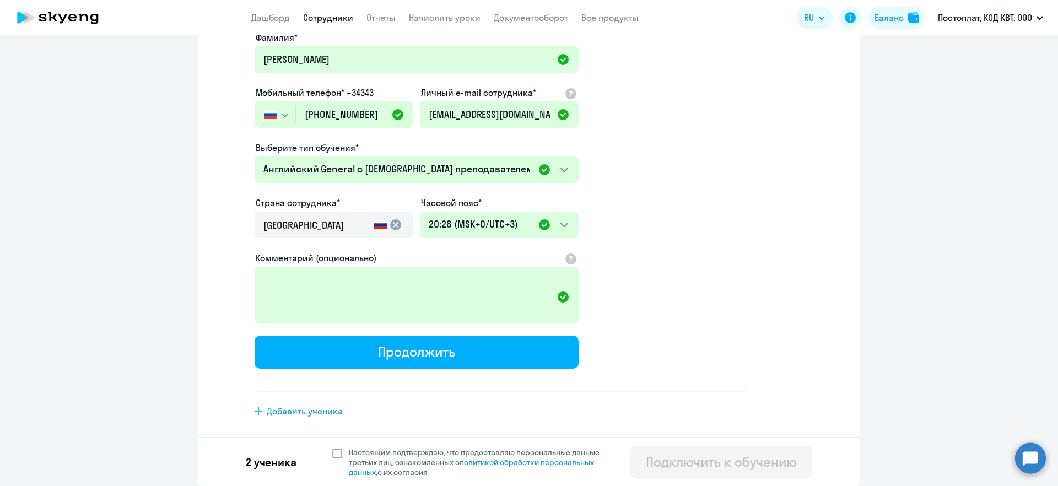
click at [332, 452] on span at bounding box center [337, 453] width 10 height 10
click at [332, 447] on input "Настоящим подтверждаю, что предоставляю персональные данные третьих лиц, ознако…" at bounding box center [332, 447] width 1 height 1
checkbox input "true"
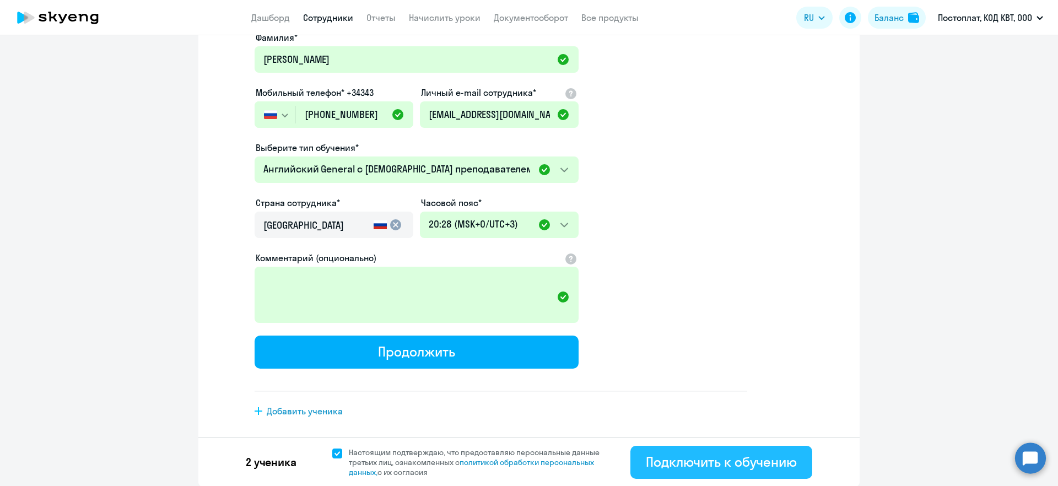
click at [719, 468] on div "Подключить к обучению" at bounding box center [721, 462] width 151 height 18
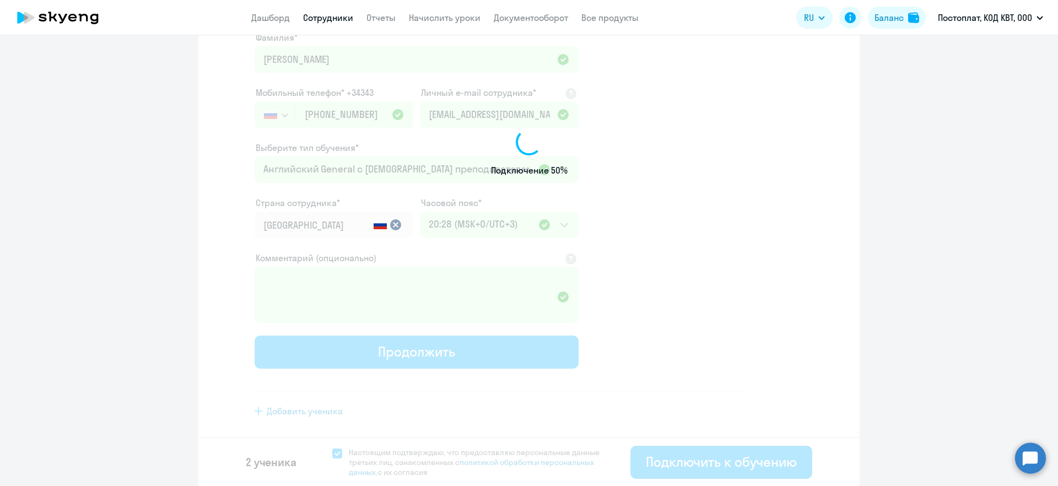
scroll to position [91, 0]
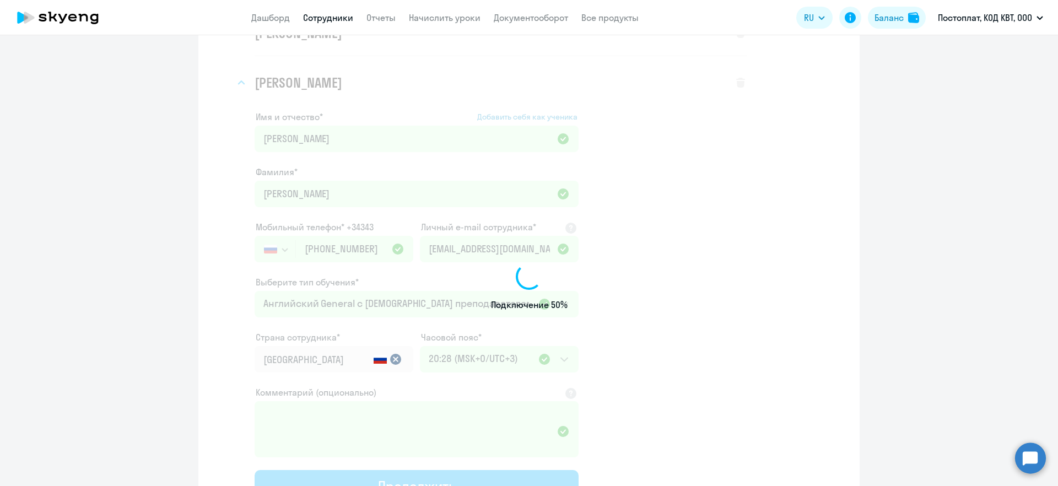
select select "english_adult_not_native_speaker"
select select "3"
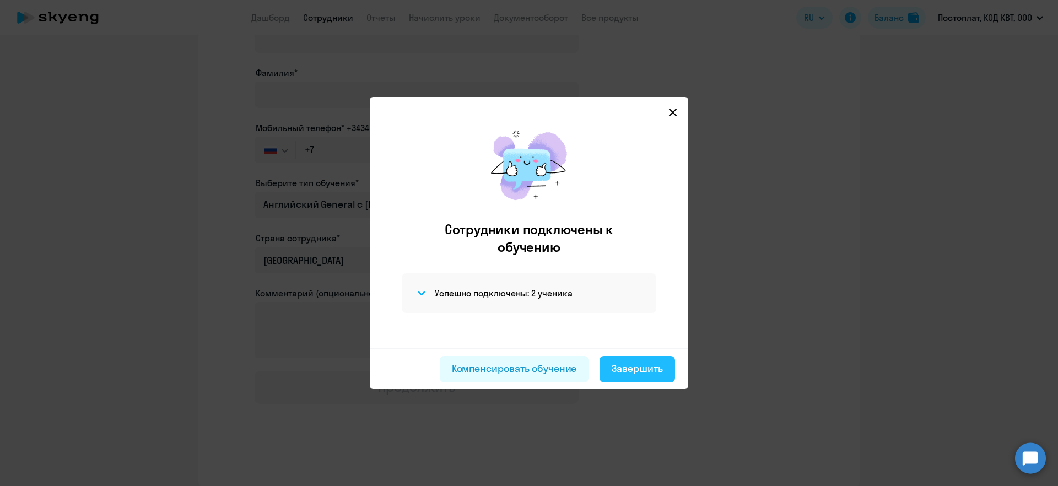
click at [637, 374] on div "Завершить" at bounding box center [637, 368] width 51 height 14
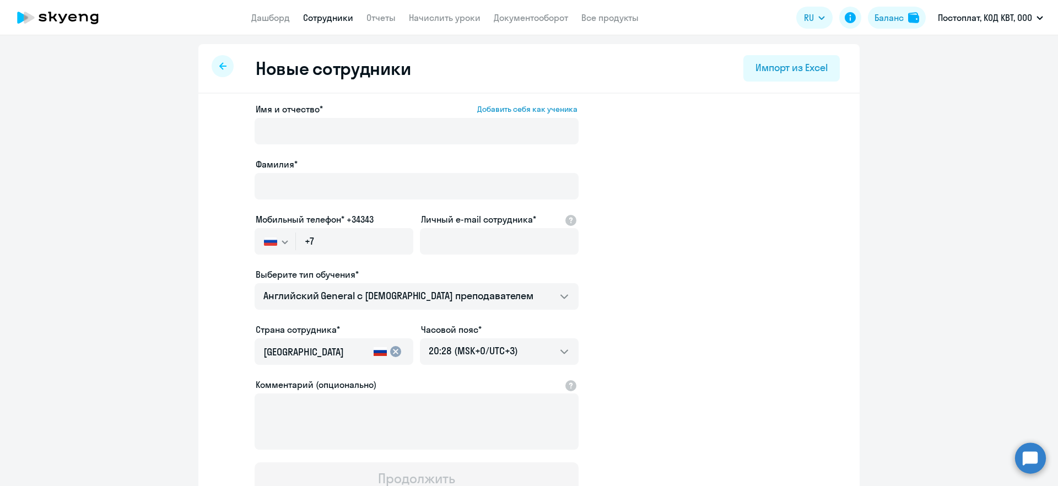
select select "30"
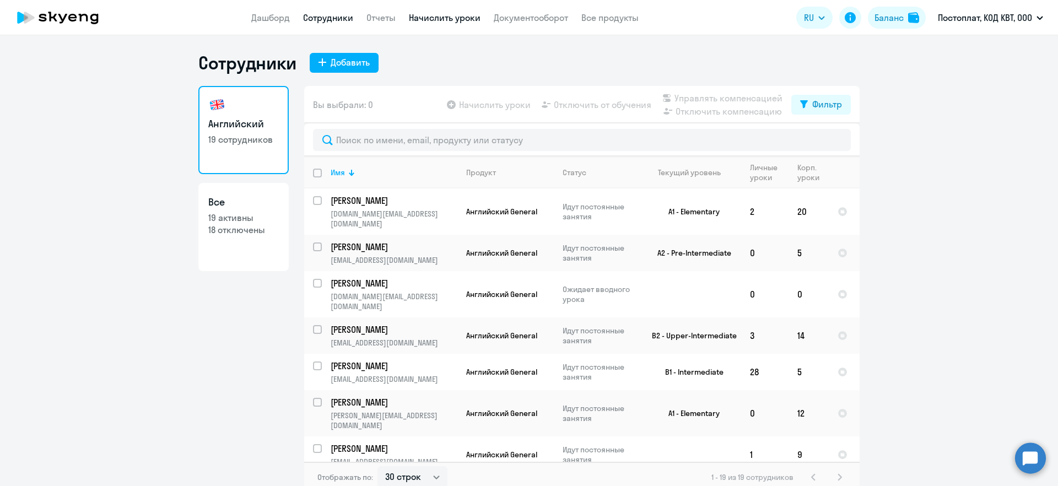
click at [432, 18] on link "Начислить уроки" at bounding box center [445, 17] width 72 height 11
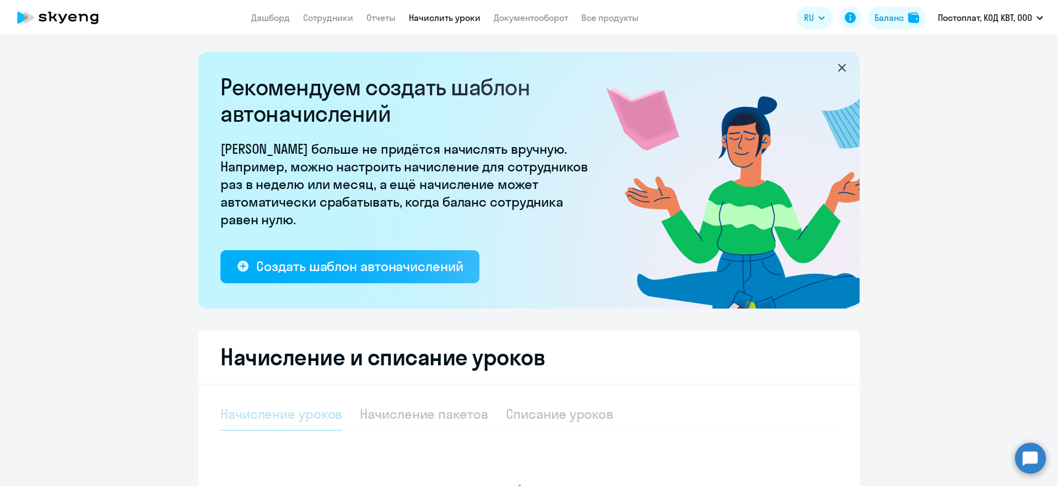
select select "10"
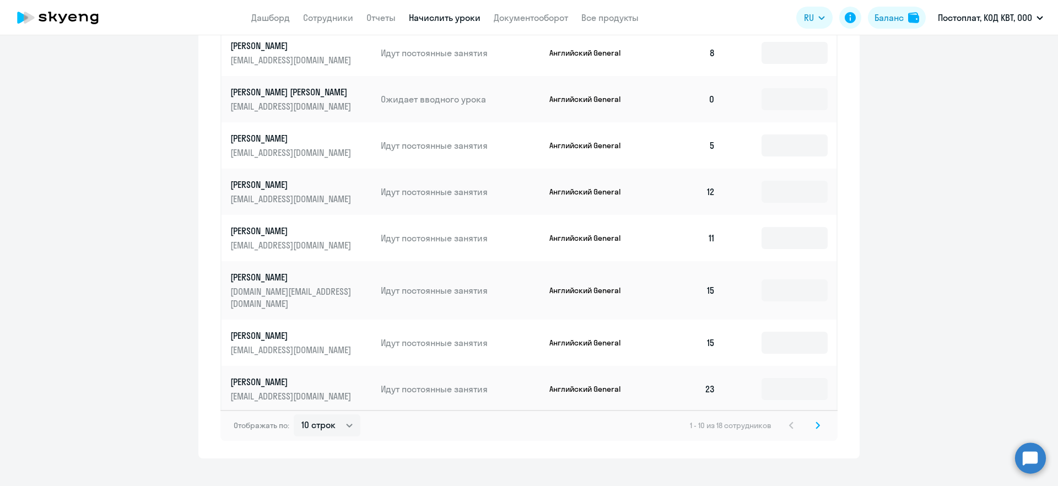
scroll to position [645, 0]
click at [823, 99] on td at bounding box center [780, 98] width 112 height 46
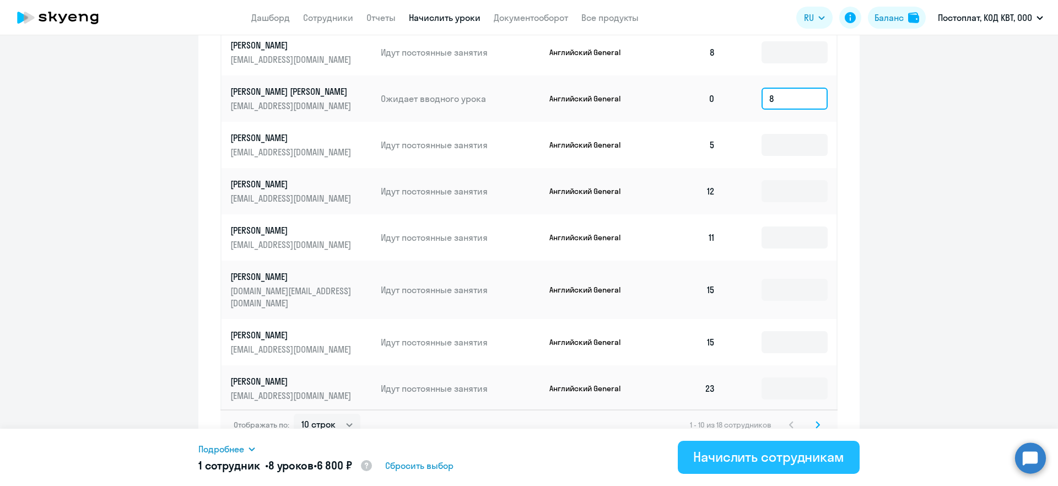
type input "8"
click at [746, 455] on div "Начислить сотрудникам" at bounding box center [768, 457] width 151 height 18
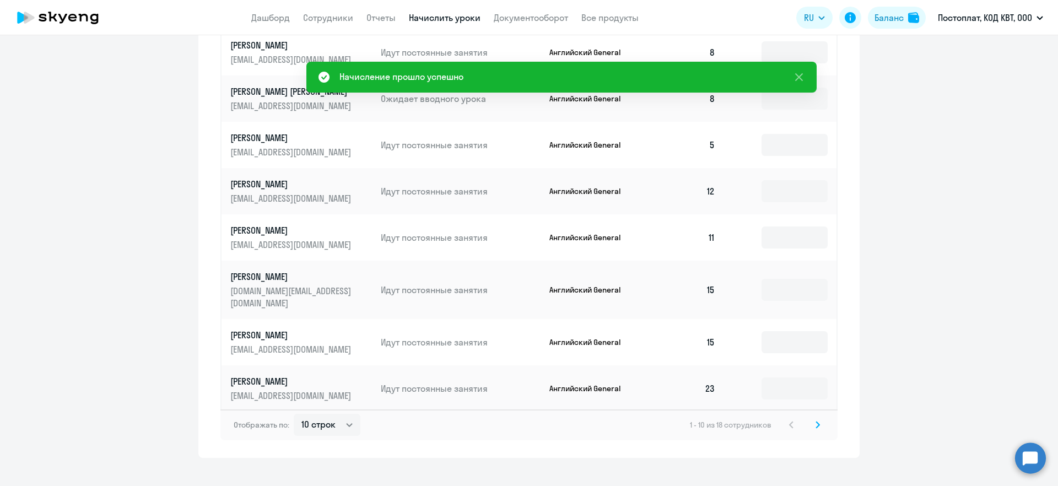
scroll to position [651, 0]
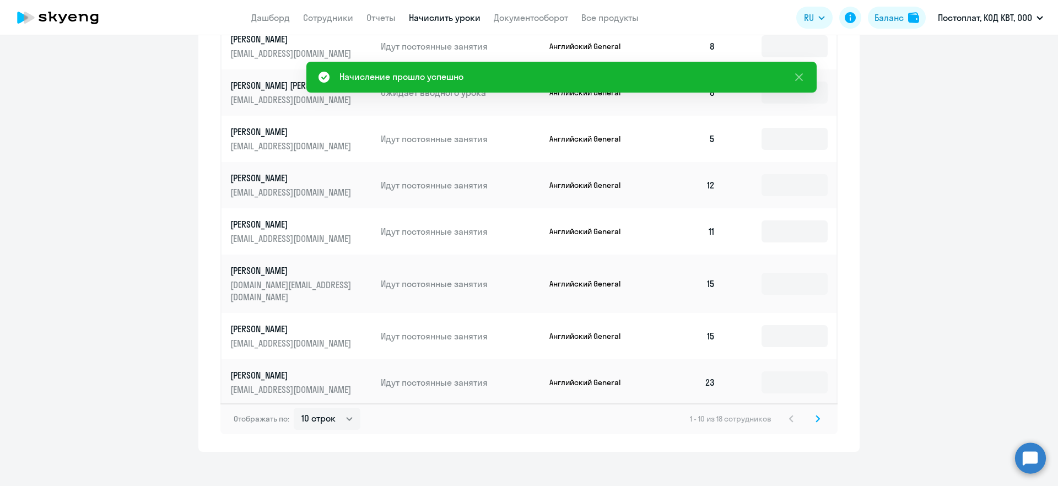
click at [819, 412] on svg-icon at bounding box center [817, 418] width 13 height 13
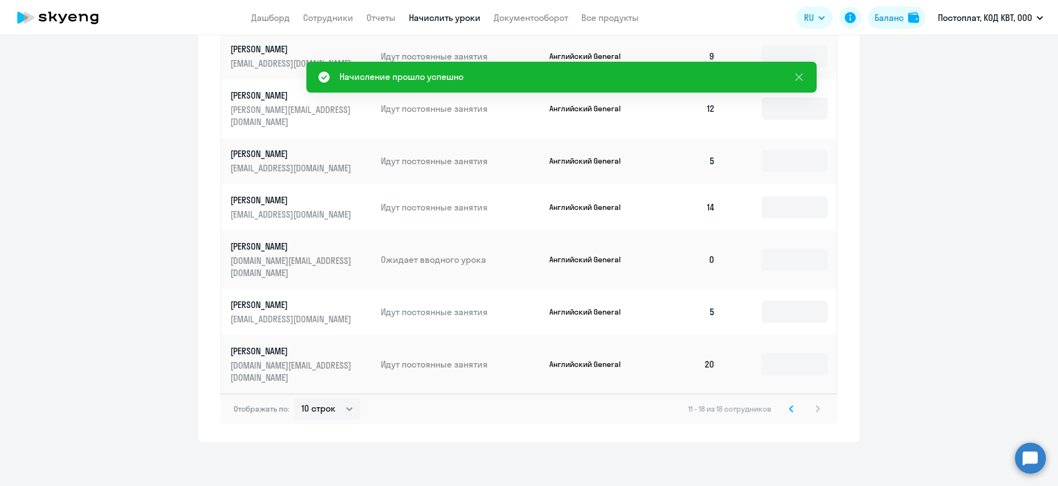
scroll to position [559, 0]
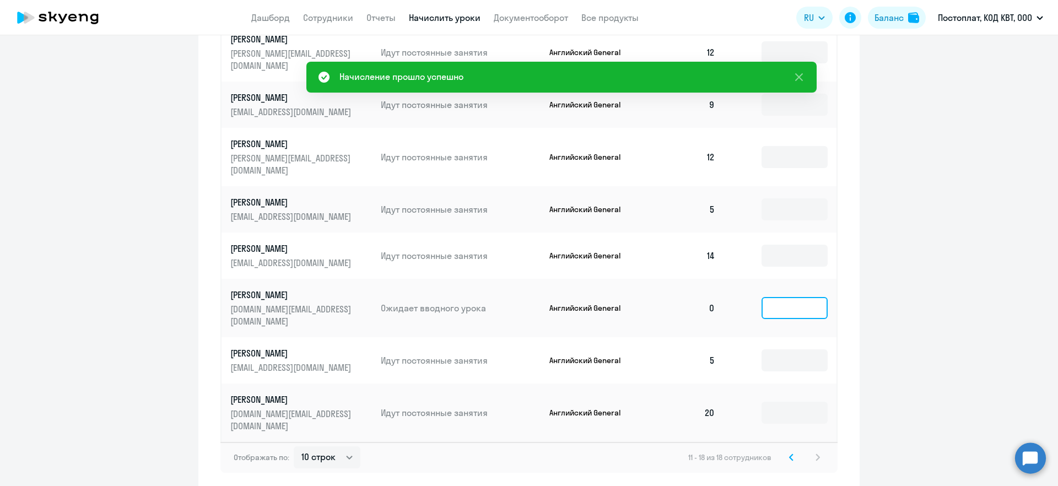
click at [796, 297] on input at bounding box center [794, 308] width 66 height 22
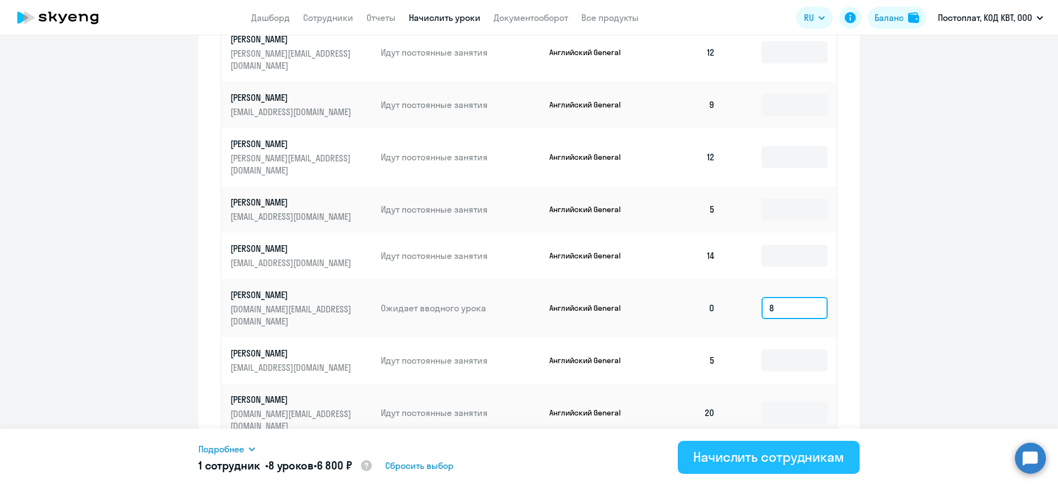
type input "8"
click at [744, 448] on div "Начислить сотрудникам" at bounding box center [768, 457] width 151 height 18
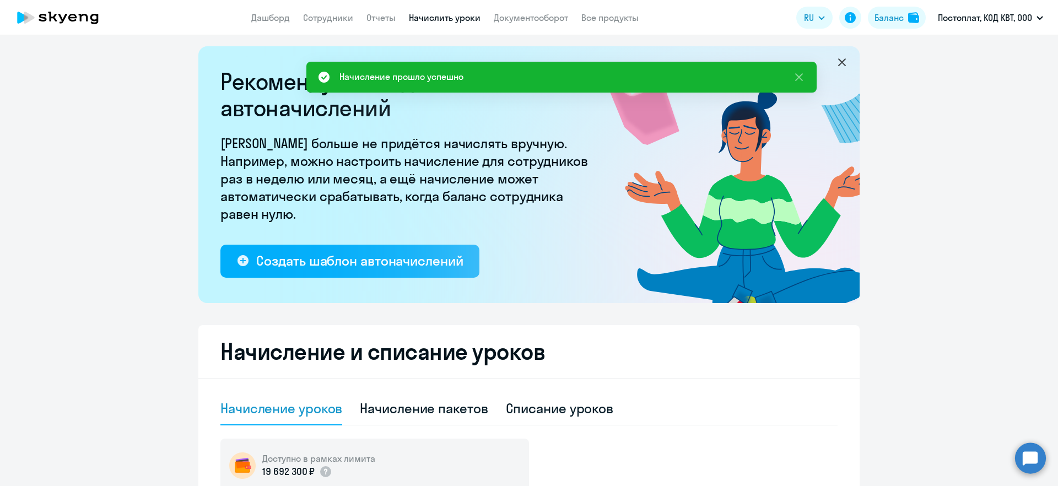
scroll to position [0, 0]
